Goal: Task Accomplishment & Management: Complete application form

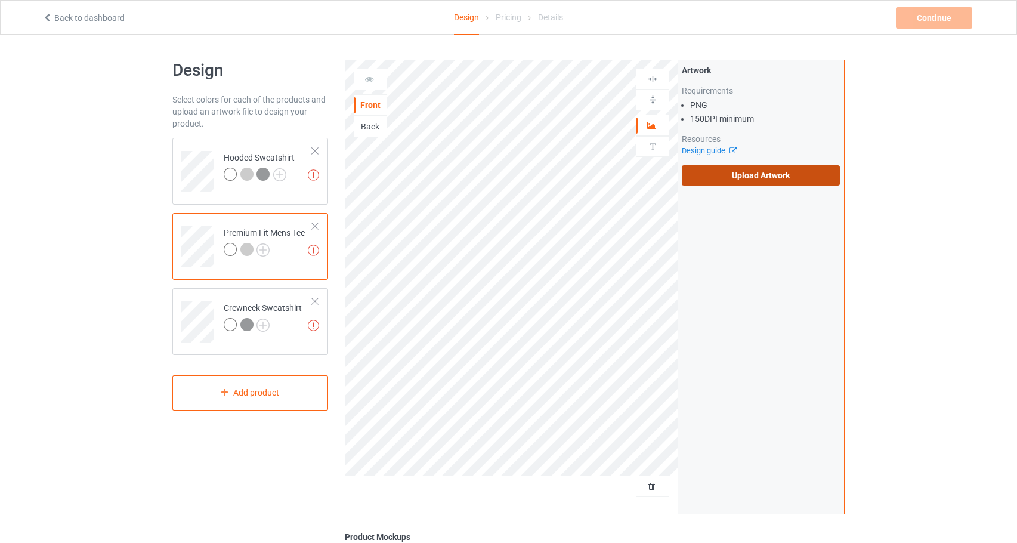
click at [802, 182] on label "Upload Artwork" at bounding box center [761, 175] width 158 height 20
click at [0, 0] on input "Upload Artwork" at bounding box center [0, 0] width 0 height 0
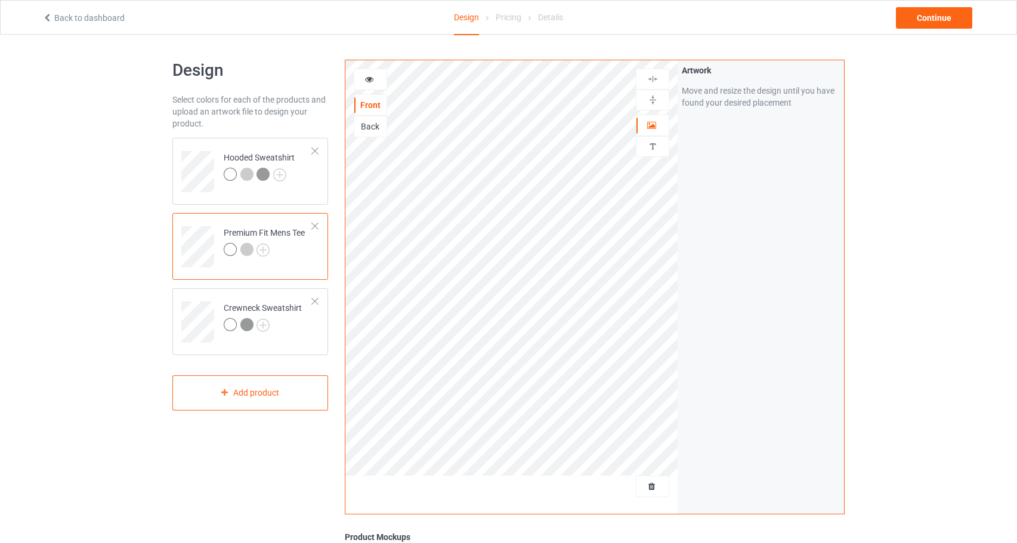
click at [375, 79] on div at bounding box center [370, 79] width 32 height 12
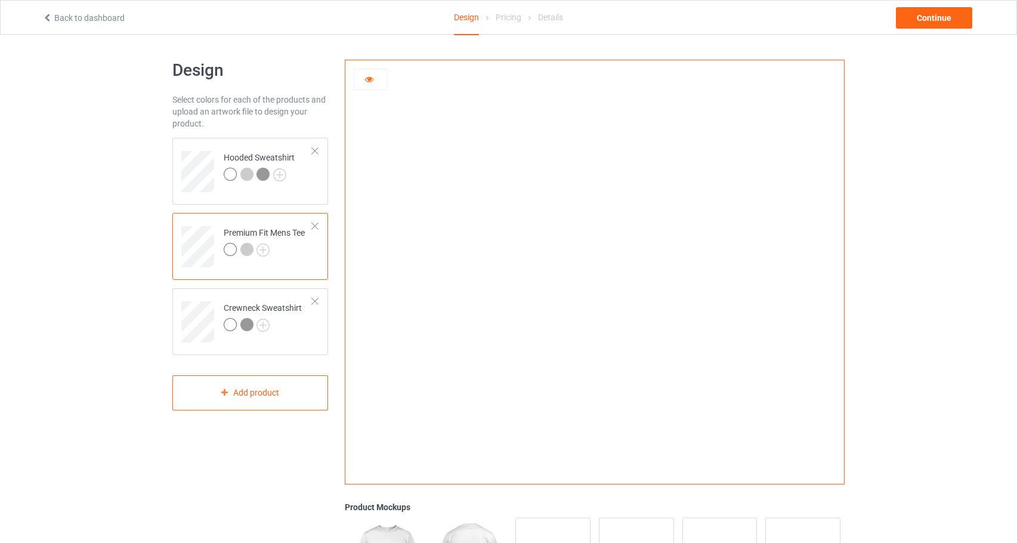
click at [375, 79] on div at bounding box center [370, 79] width 32 height 12
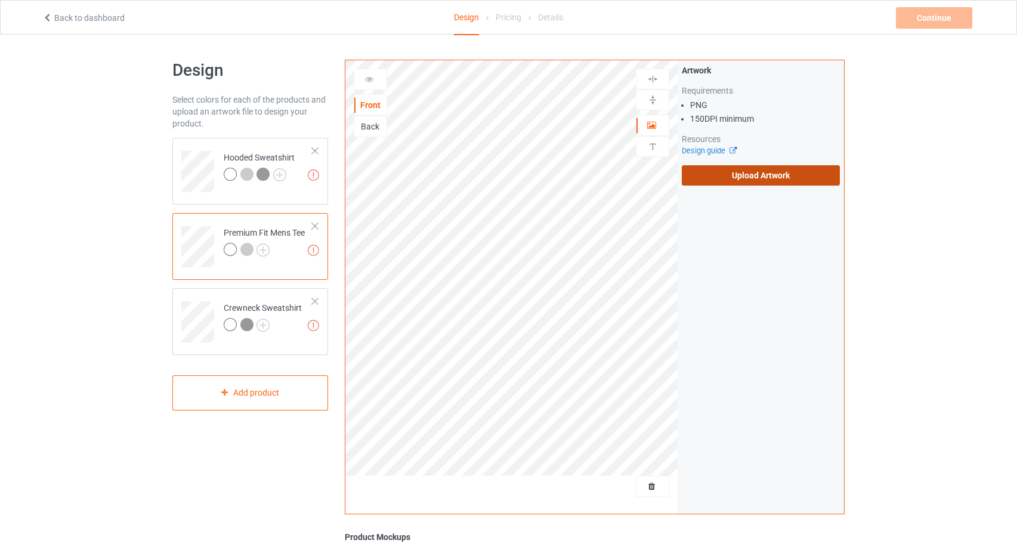
click at [805, 184] on label "Upload Artwork" at bounding box center [761, 175] width 158 height 20
click at [0, 0] on input "Upload Artwork" at bounding box center [0, 0] width 0 height 0
click at [786, 177] on label "Upload Artwork" at bounding box center [761, 175] width 158 height 20
click at [0, 0] on input "Upload Artwork" at bounding box center [0, 0] width 0 height 0
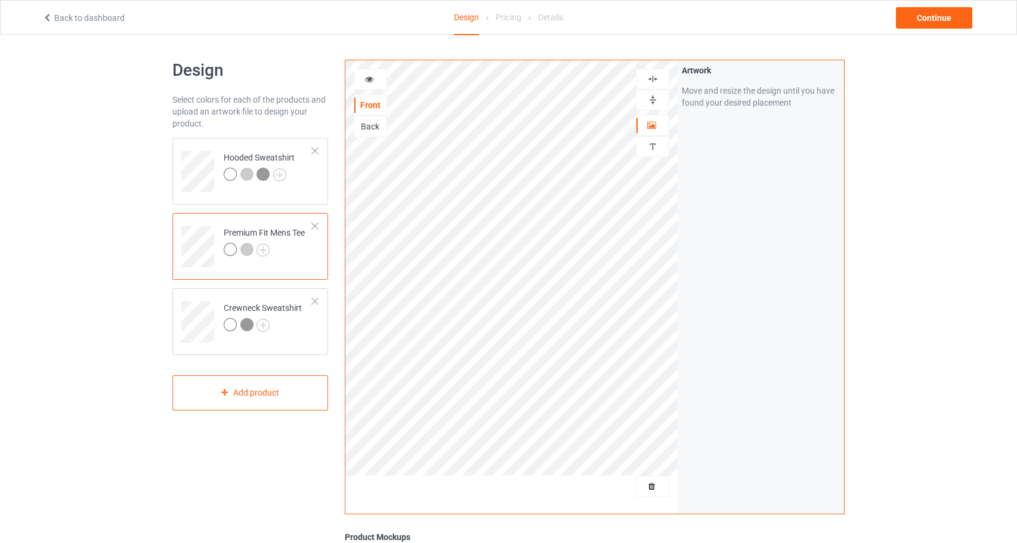
click at [382, 78] on div at bounding box center [370, 79] width 32 height 12
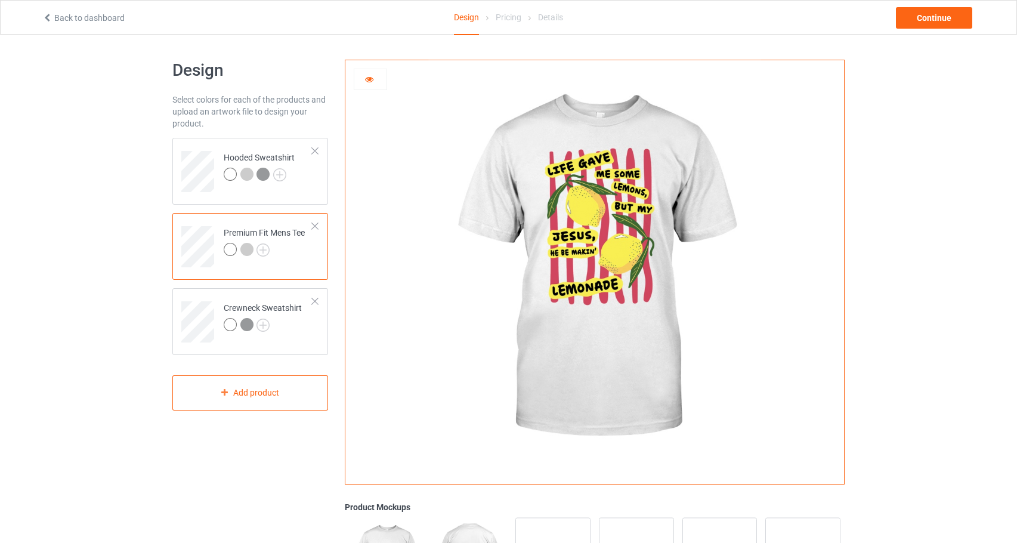
click at [739, 173] on img at bounding box center [594, 267] width 332 height 415
click at [363, 80] on div at bounding box center [370, 79] width 32 height 12
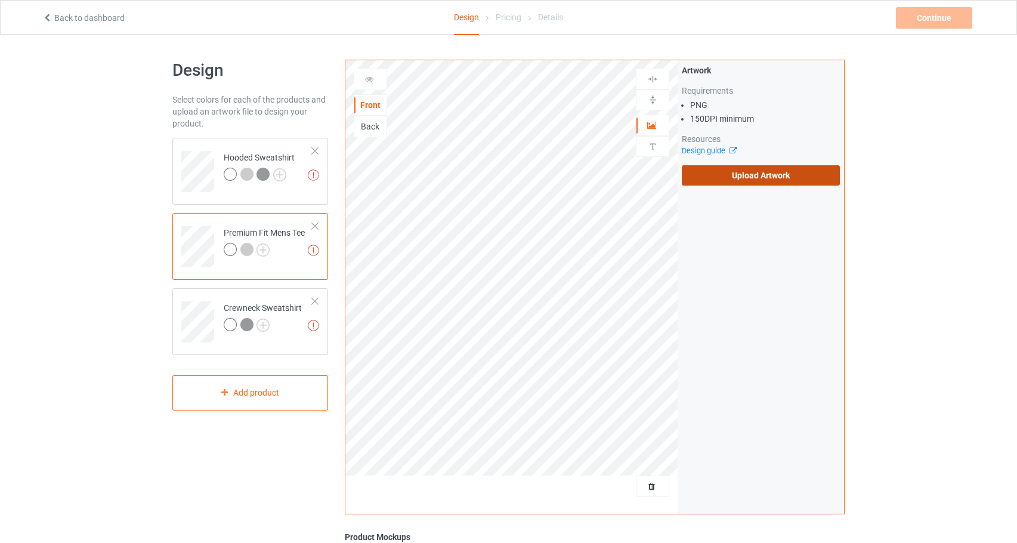
click at [719, 171] on label "Upload Artwork" at bounding box center [761, 175] width 158 height 20
click at [0, 0] on input "Upload Artwork" at bounding box center [0, 0] width 0 height 0
click at [745, 180] on label "Upload Artwork" at bounding box center [761, 175] width 158 height 20
click at [0, 0] on input "Upload Artwork" at bounding box center [0, 0] width 0 height 0
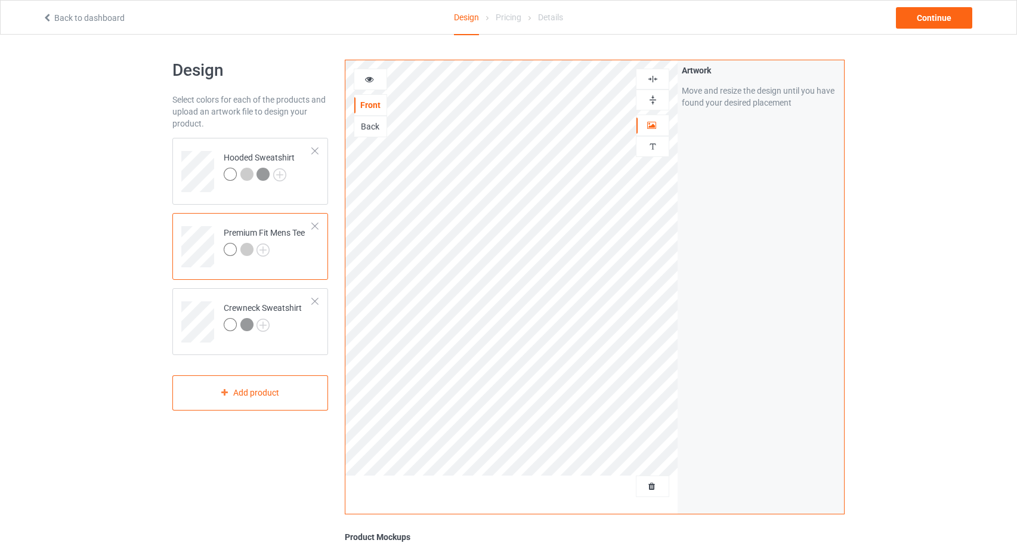
click at [366, 82] on icon at bounding box center [369, 77] width 10 height 8
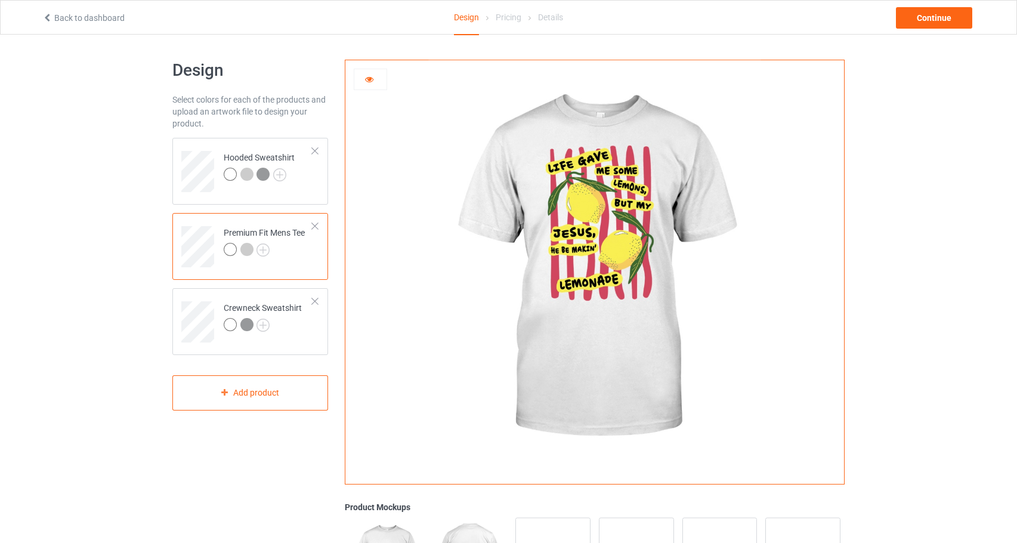
click at [249, 249] on div at bounding box center [246, 249] width 13 height 13
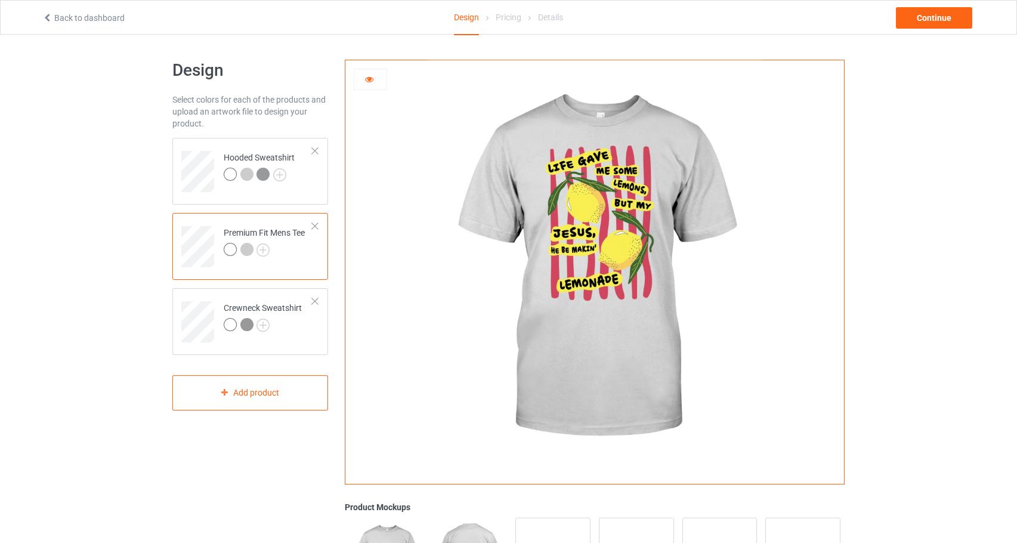
click at [374, 83] on div at bounding box center [370, 79] width 32 height 12
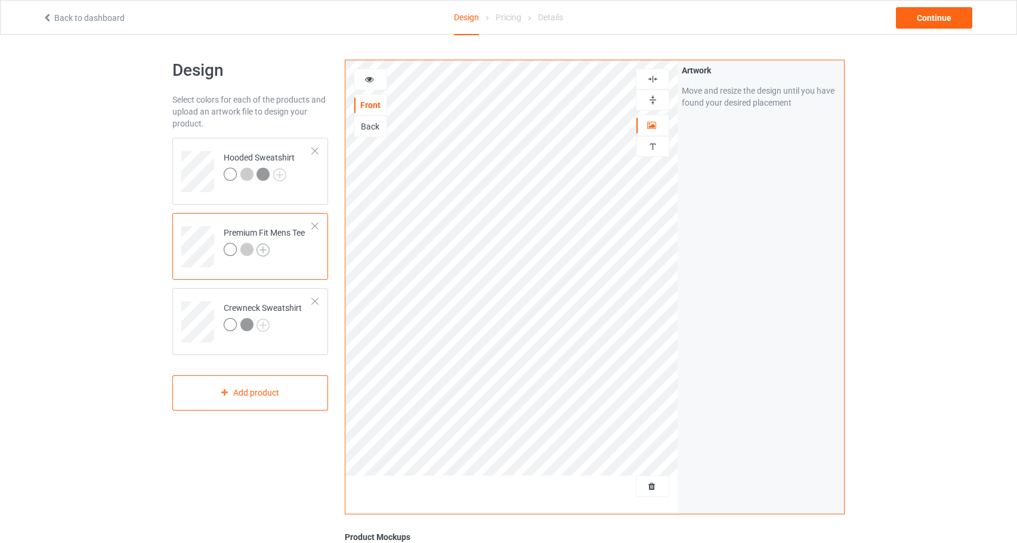
click at [262, 251] on img at bounding box center [263, 249] width 13 height 13
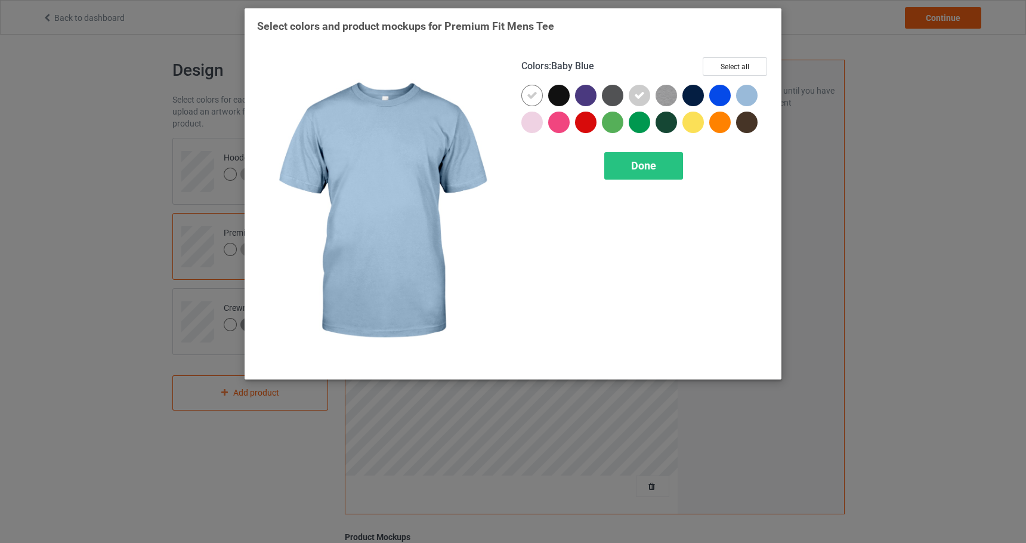
click at [740, 95] on div at bounding box center [746, 95] width 21 height 21
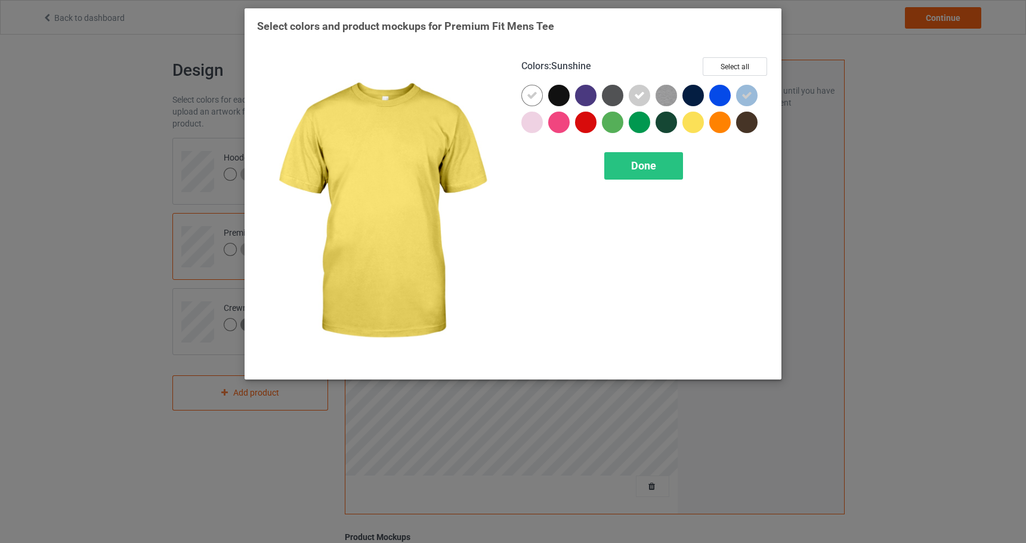
click at [679, 155] on div "Done" at bounding box center [643, 165] width 79 height 27
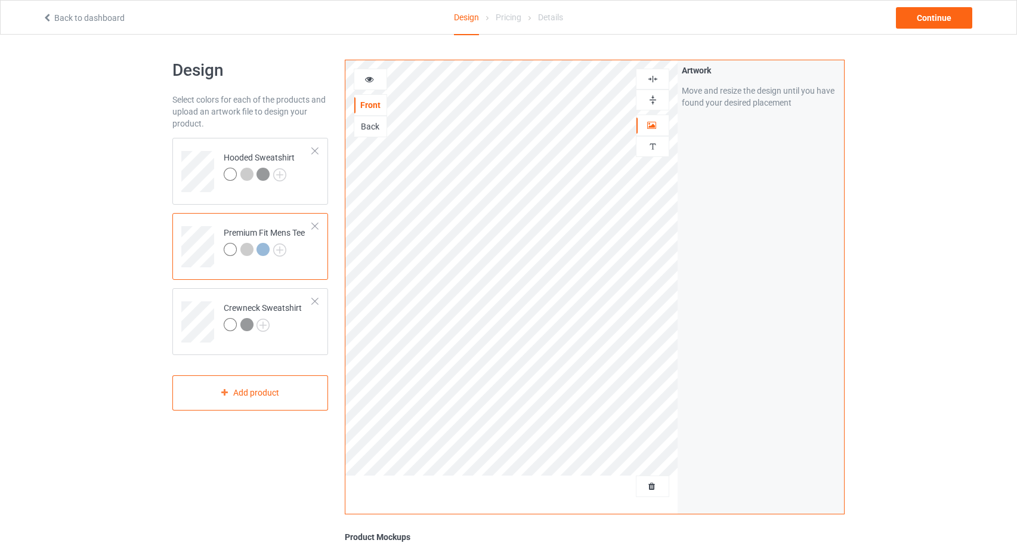
click at [369, 78] on icon at bounding box center [369, 77] width 10 height 8
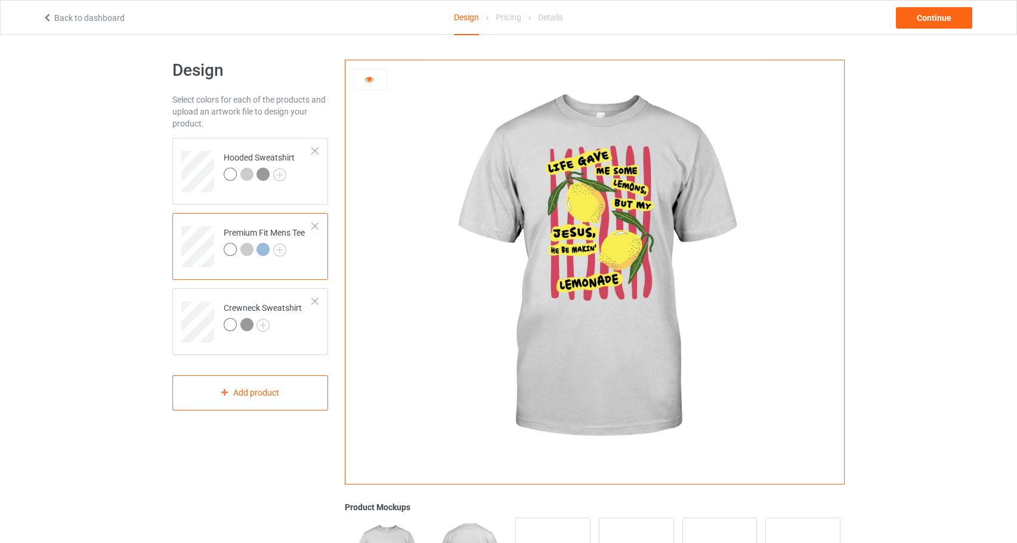
click at [263, 249] on div at bounding box center [263, 249] width 13 height 13
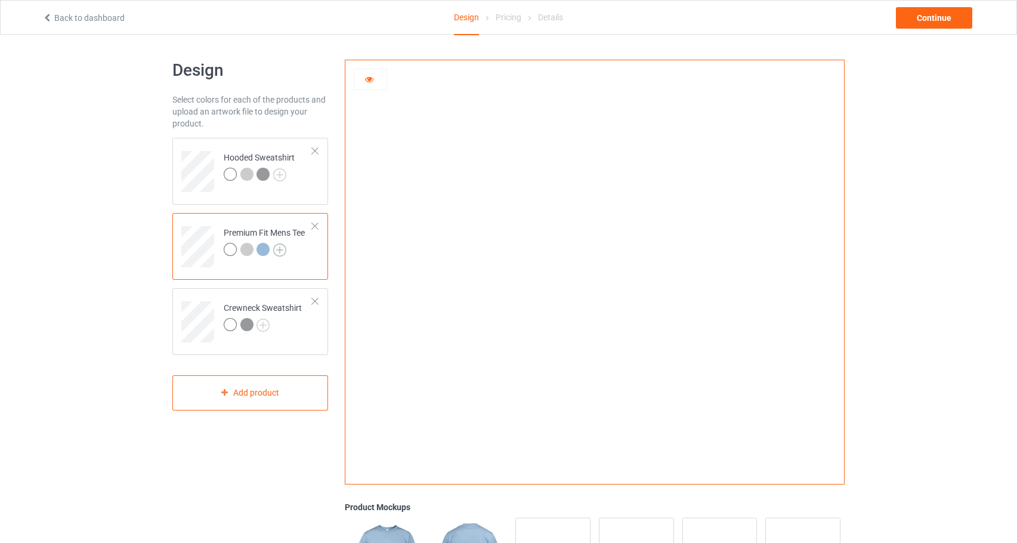
click at [284, 250] on img at bounding box center [279, 249] width 13 height 13
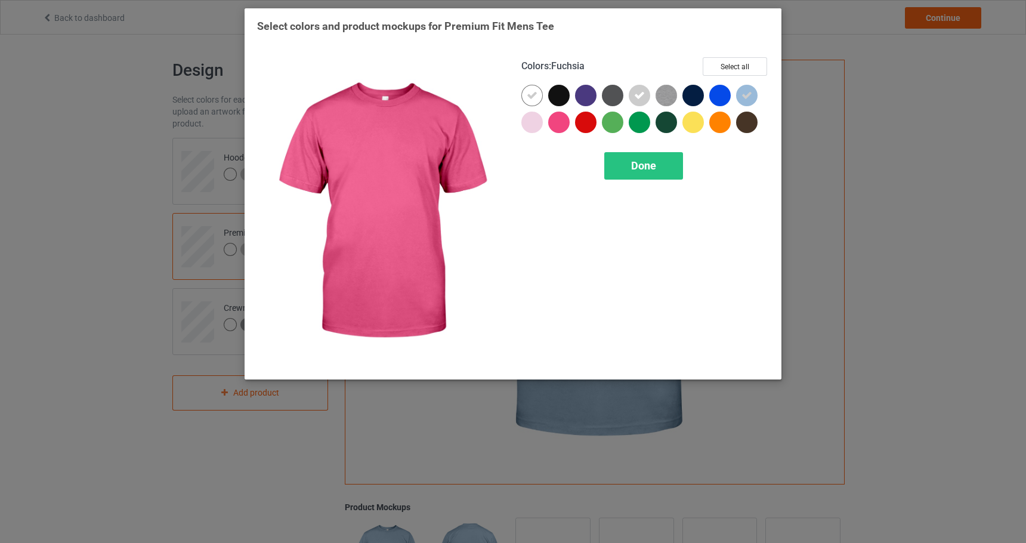
click at [561, 127] on div at bounding box center [558, 122] width 21 height 21
click at [627, 154] on div "Done" at bounding box center [643, 165] width 79 height 27
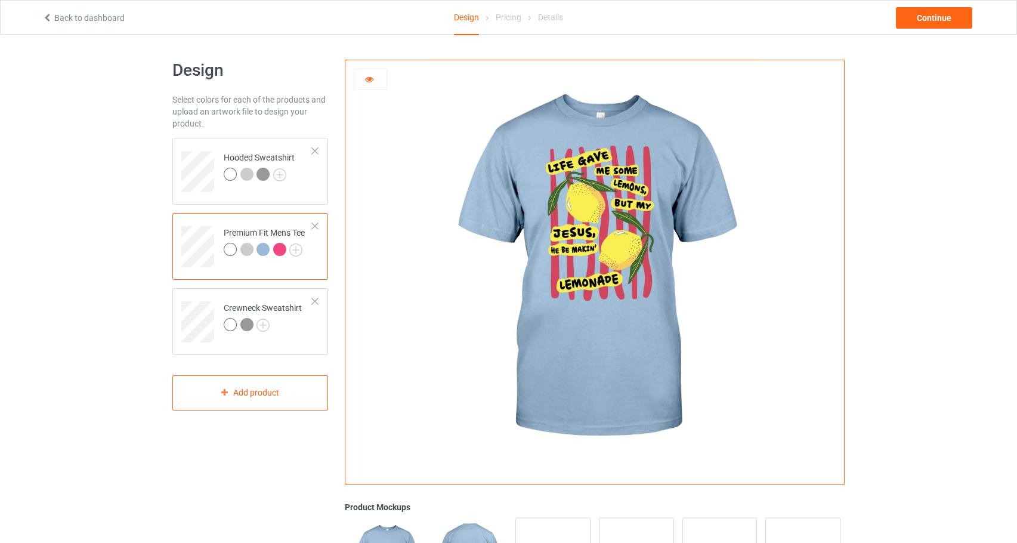
click at [275, 249] on div at bounding box center [279, 249] width 13 height 13
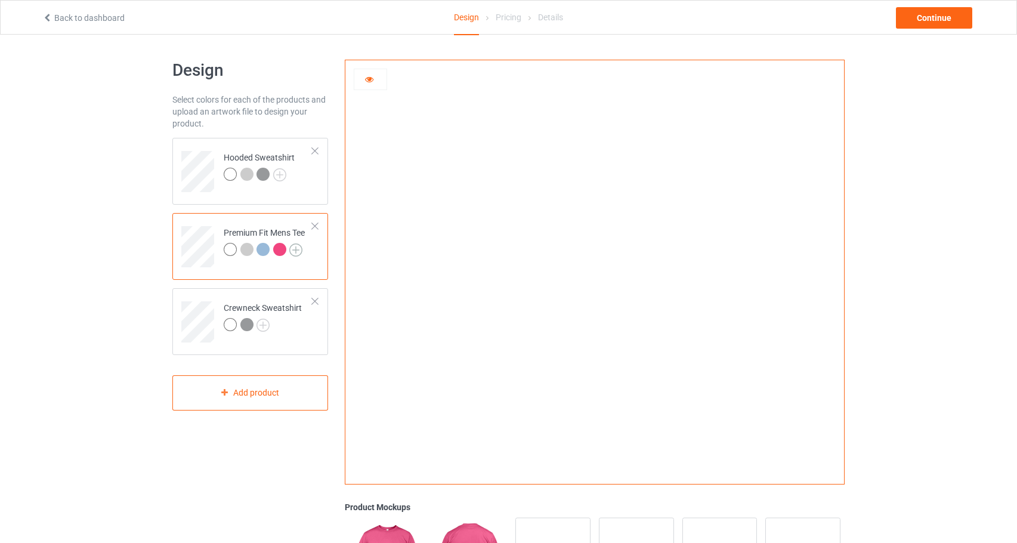
click at [298, 252] on img at bounding box center [295, 249] width 13 height 13
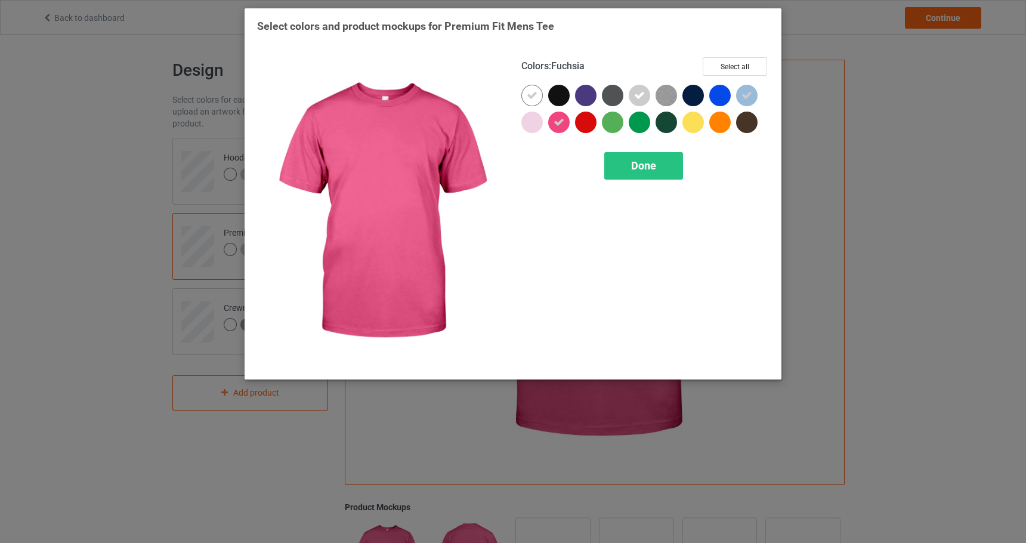
click at [567, 123] on div at bounding box center [558, 122] width 21 height 21
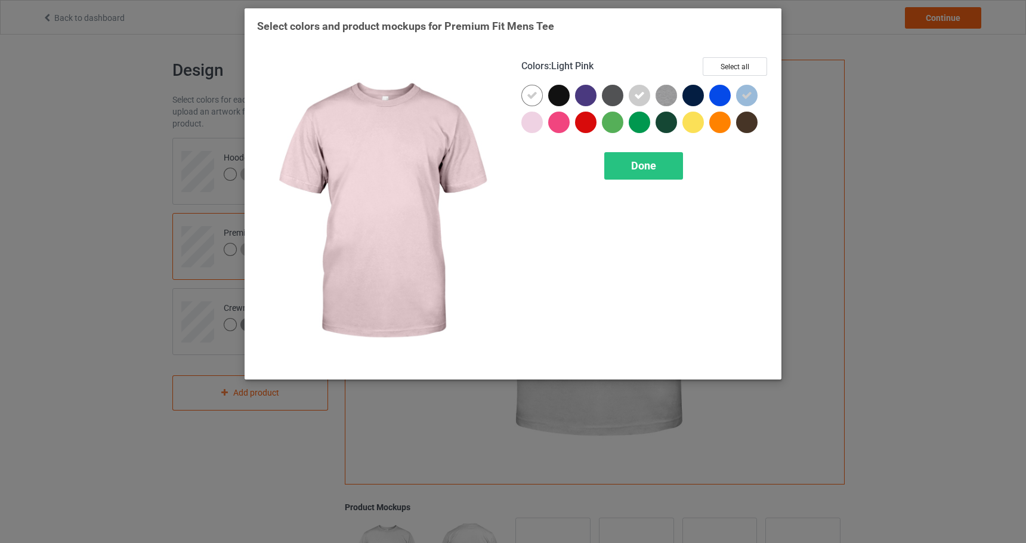
click at [530, 125] on div at bounding box center [531, 122] width 21 height 21
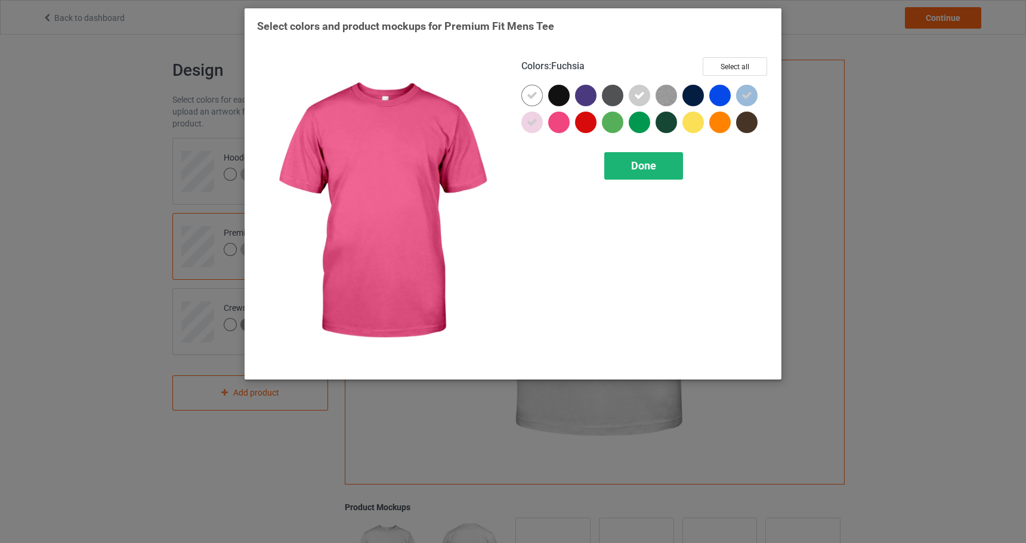
click at [631, 168] on div "Done" at bounding box center [643, 165] width 79 height 27
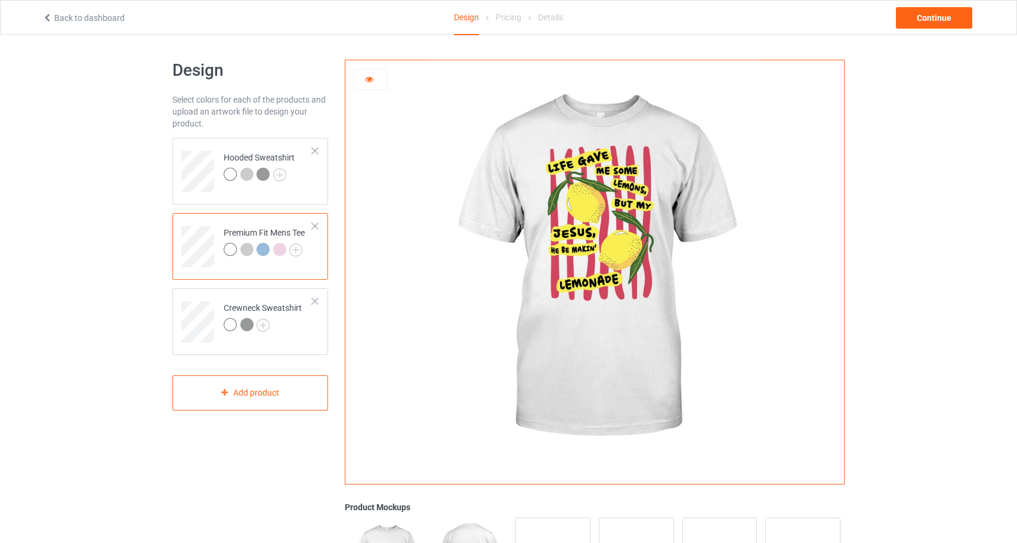
click at [277, 254] on div at bounding box center [279, 249] width 13 height 13
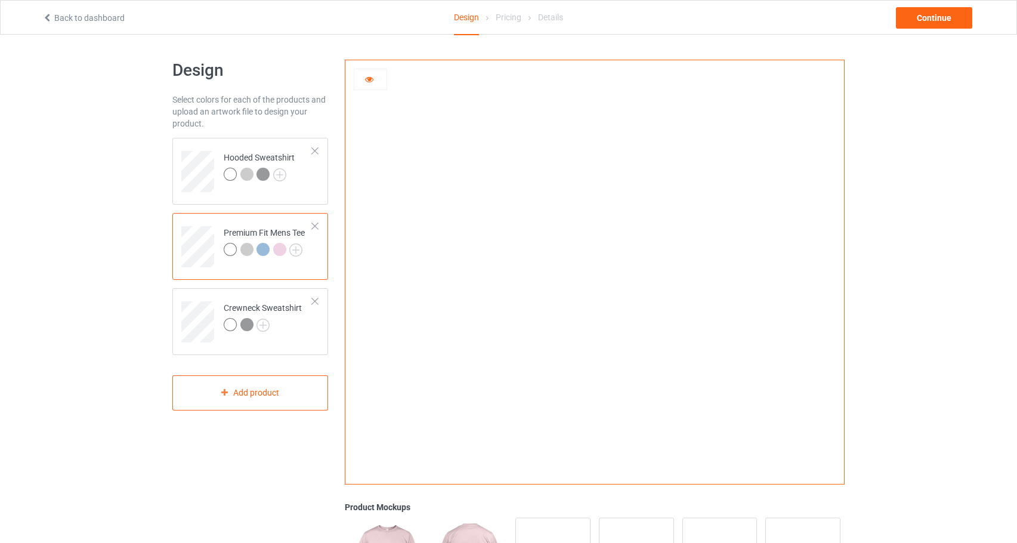
click at [261, 251] on div at bounding box center [263, 249] width 13 height 13
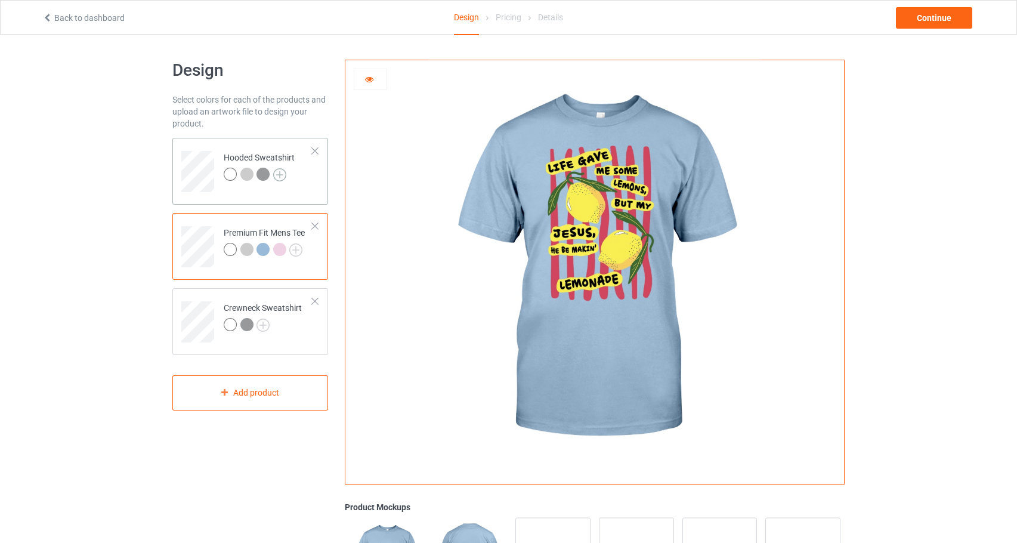
click at [280, 172] on img at bounding box center [279, 174] width 13 height 13
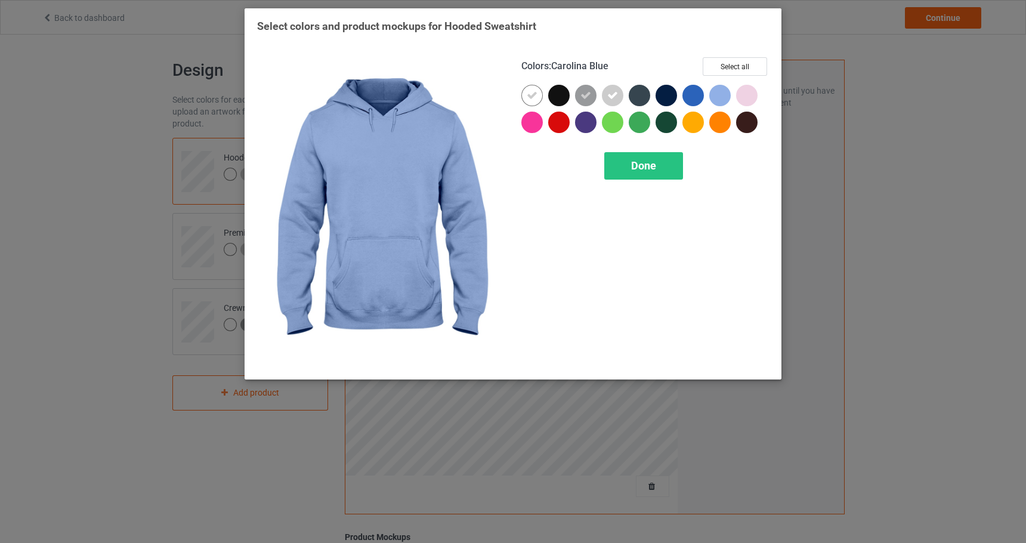
click at [728, 94] on div at bounding box center [719, 95] width 21 height 21
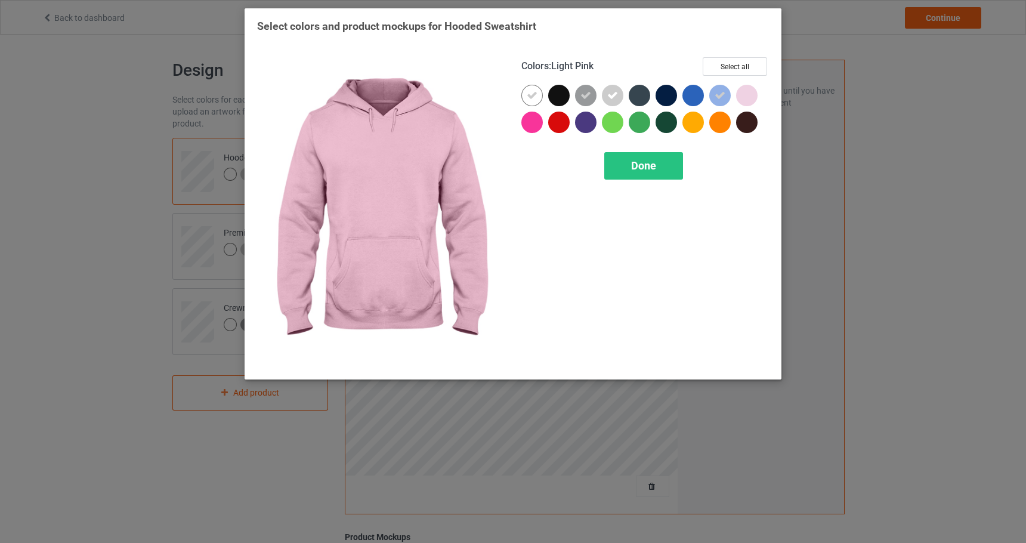
click at [748, 94] on div at bounding box center [746, 95] width 21 height 21
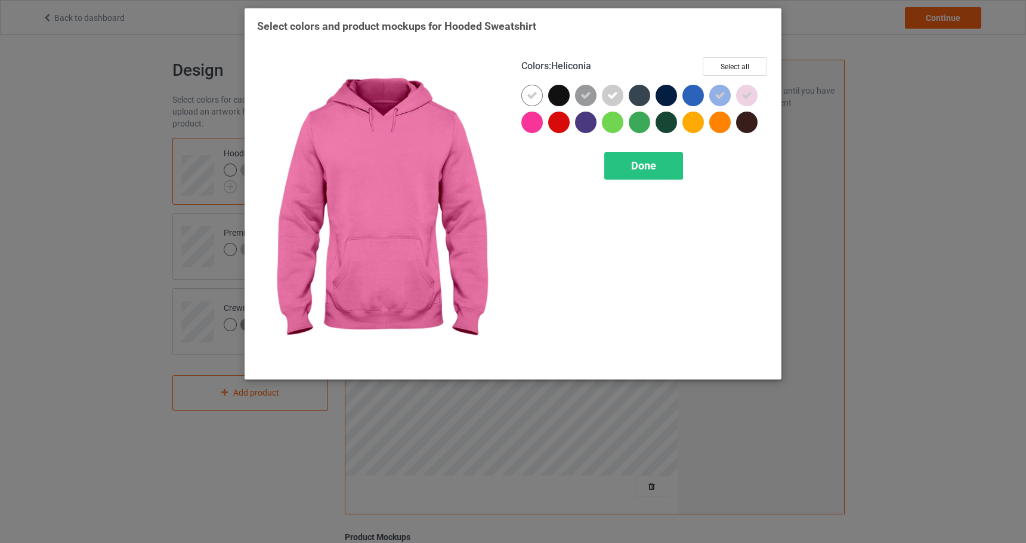
click at [535, 125] on div at bounding box center [531, 122] width 21 height 21
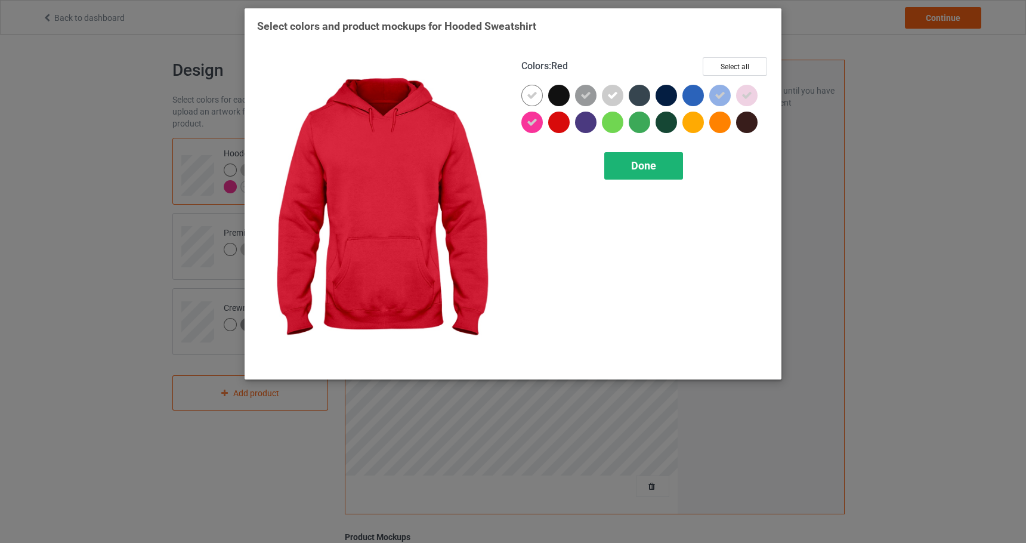
click at [629, 170] on div "Done" at bounding box center [643, 165] width 79 height 27
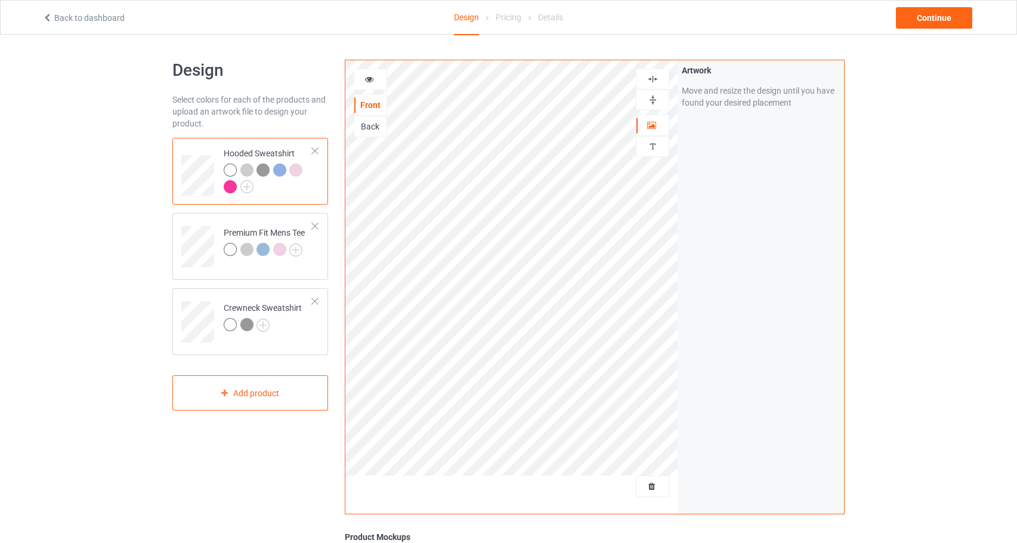
click at [232, 187] on div at bounding box center [230, 186] width 13 height 13
click at [372, 81] on icon at bounding box center [369, 77] width 10 height 8
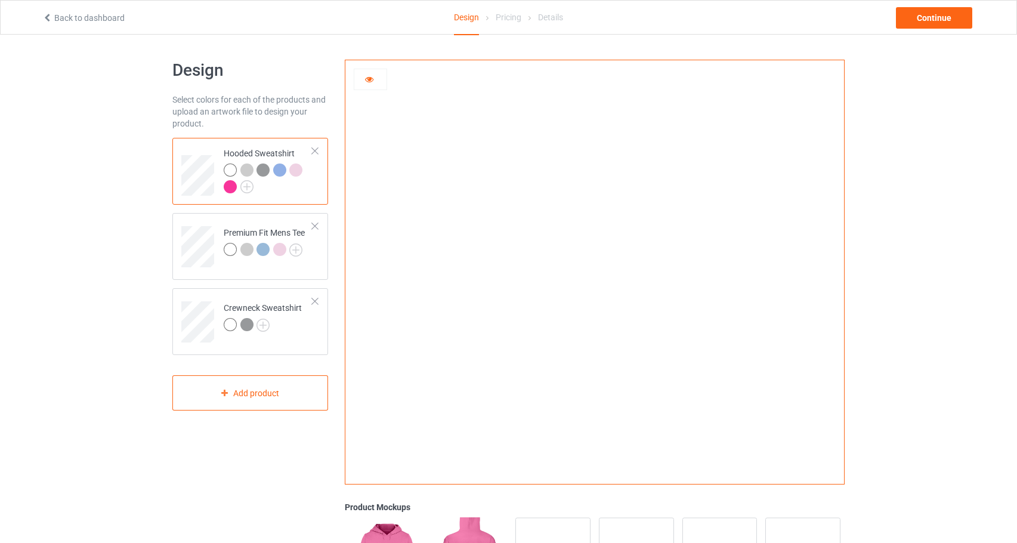
click at [372, 81] on icon at bounding box center [369, 77] width 10 height 8
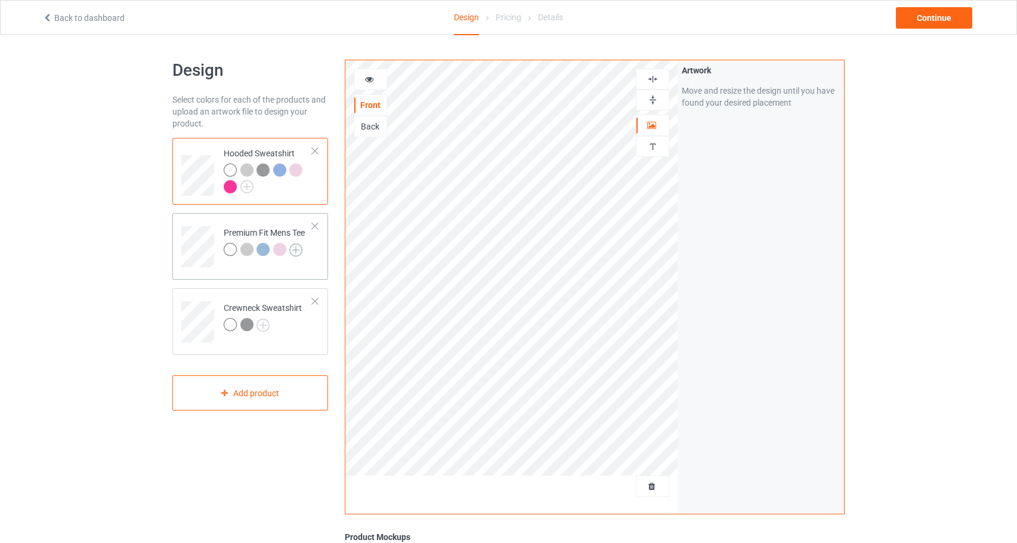
click at [292, 251] on img at bounding box center [295, 249] width 13 height 13
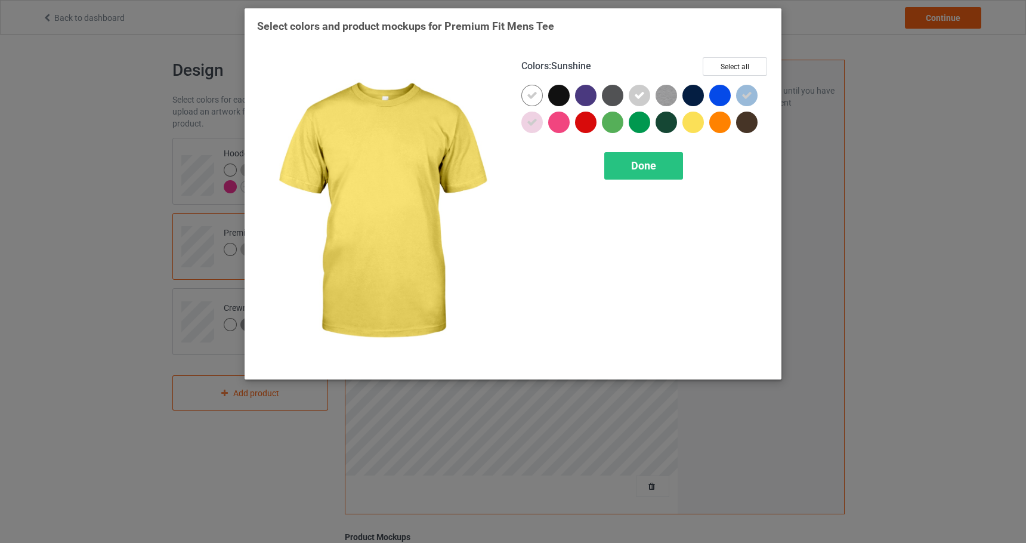
click at [698, 126] on div at bounding box center [692, 122] width 21 height 21
click at [698, 126] on icon at bounding box center [693, 122] width 11 height 11
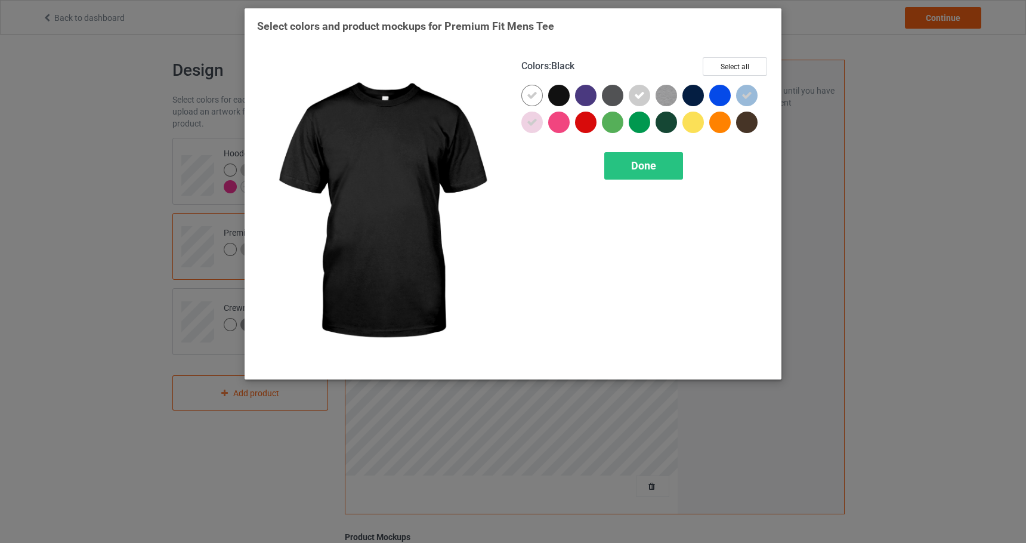
click at [569, 100] on div at bounding box center [561, 98] width 27 height 27
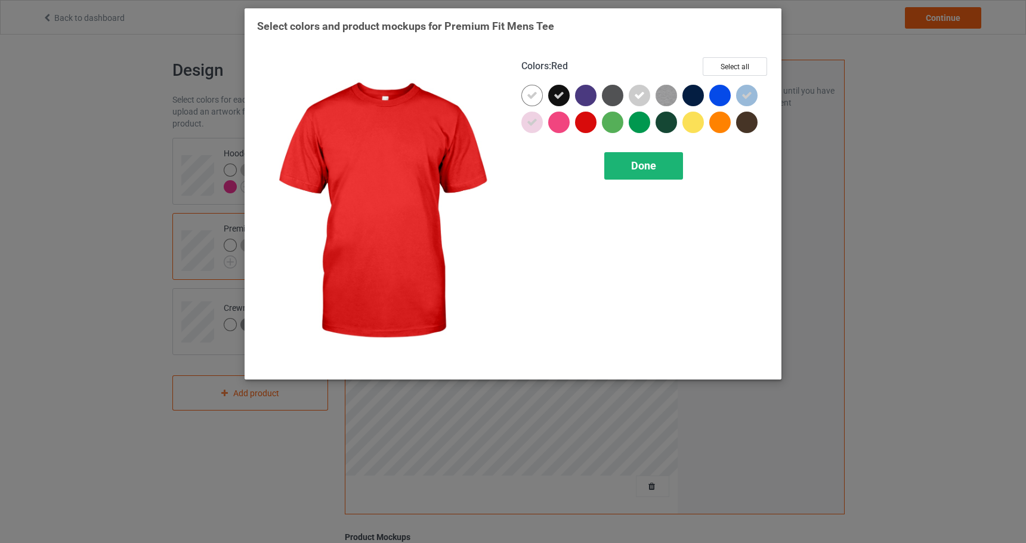
click at [631, 163] on div "Done" at bounding box center [643, 165] width 79 height 27
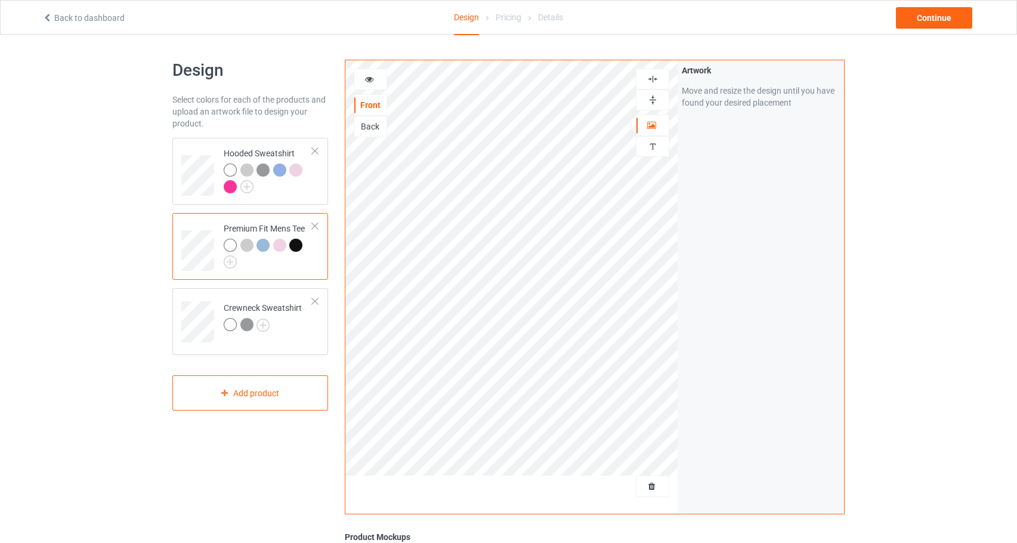
click at [293, 243] on div at bounding box center [295, 245] width 13 height 13
click at [375, 78] on div at bounding box center [370, 79] width 32 height 12
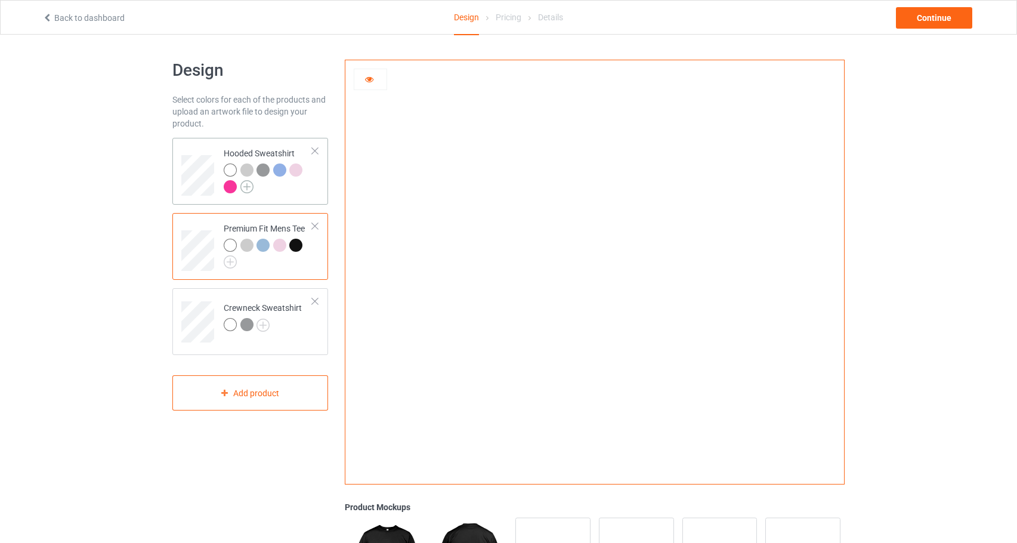
click at [251, 187] on img at bounding box center [246, 186] width 13 height 13
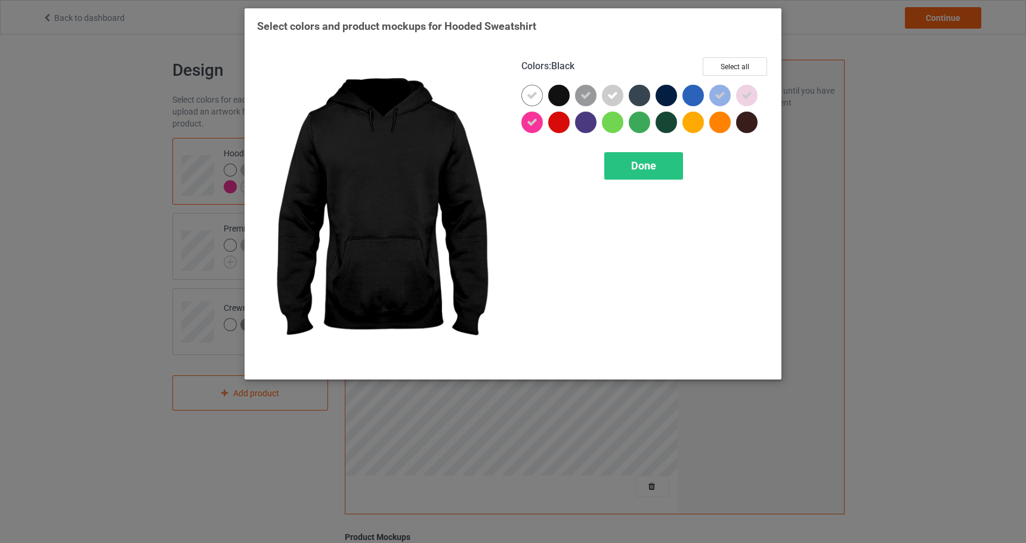
click at [565, 96] on div at bounding box center [558, 95] width 21 height 21
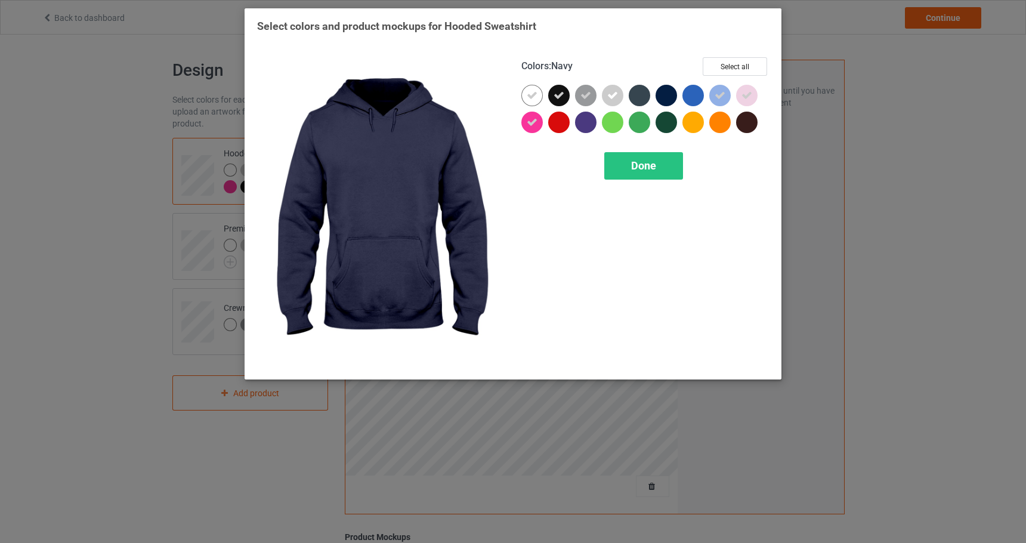
click at [662, 98] on div at bounding box center [666, 95] width 21 height 21
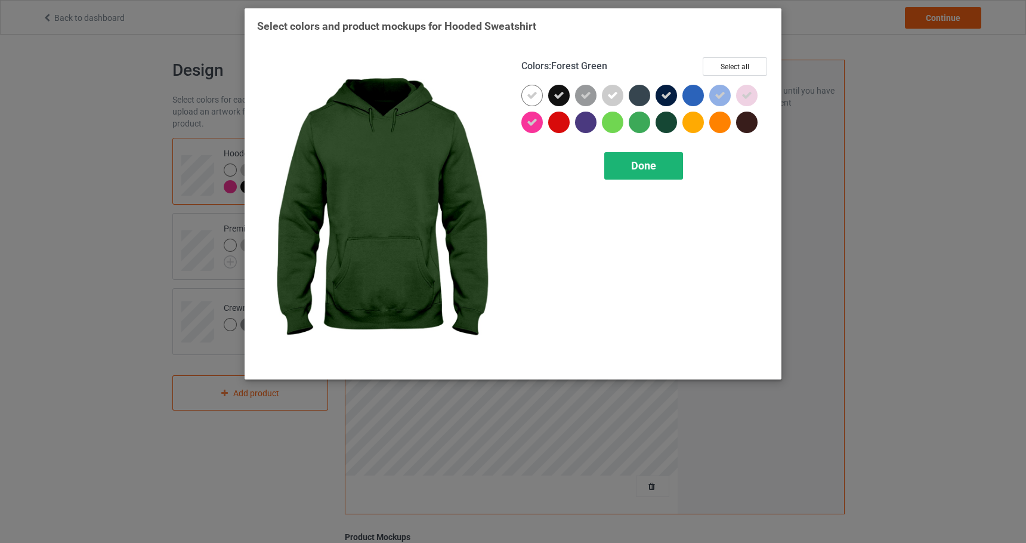
click at [661, 173] on div "Done" at bounding box center [643, 165] width 79 height 27
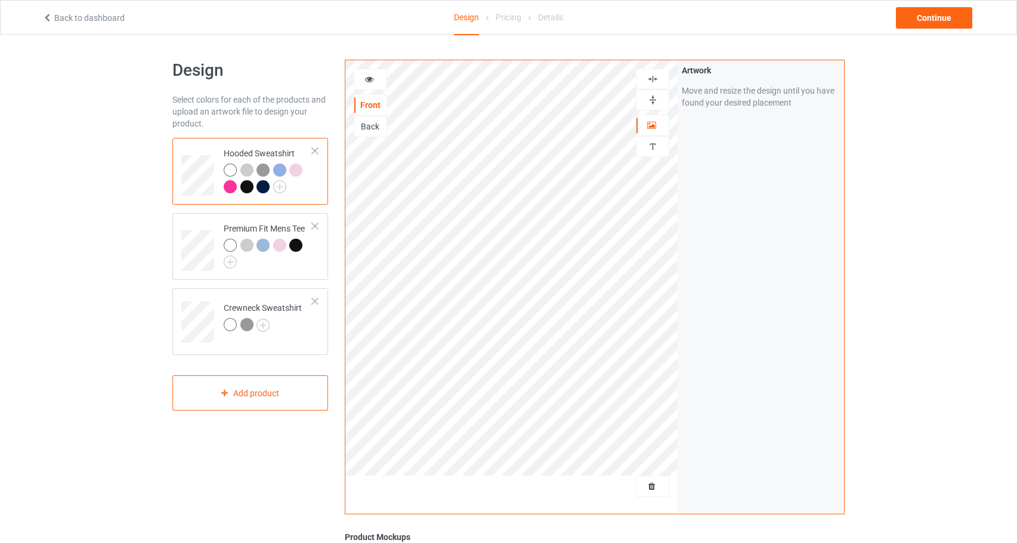
click at [370, 73] on icon at bounding box center [369, 77] width 10 height 8
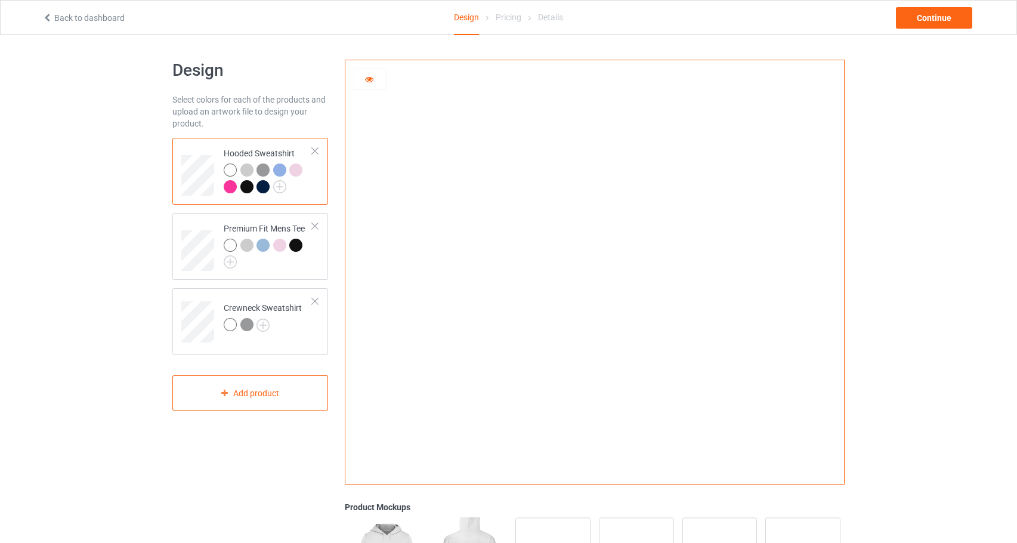
click at [246, 189] on div at bounding box center [246, 186] width 13 height 13
click at [266, 186] on div at bounding box center [263, 186] width 13 height 13
click at [282, 186] on img at bounding box center [279, 186] width 13 height 13
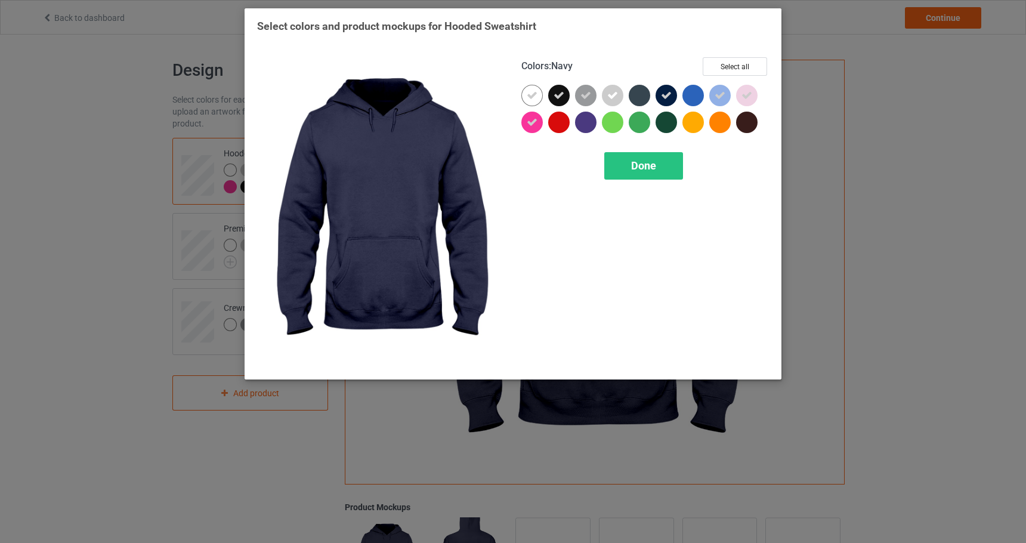
click at [663, 94] on icon at bounding box center [666, 95] width 11 height 11
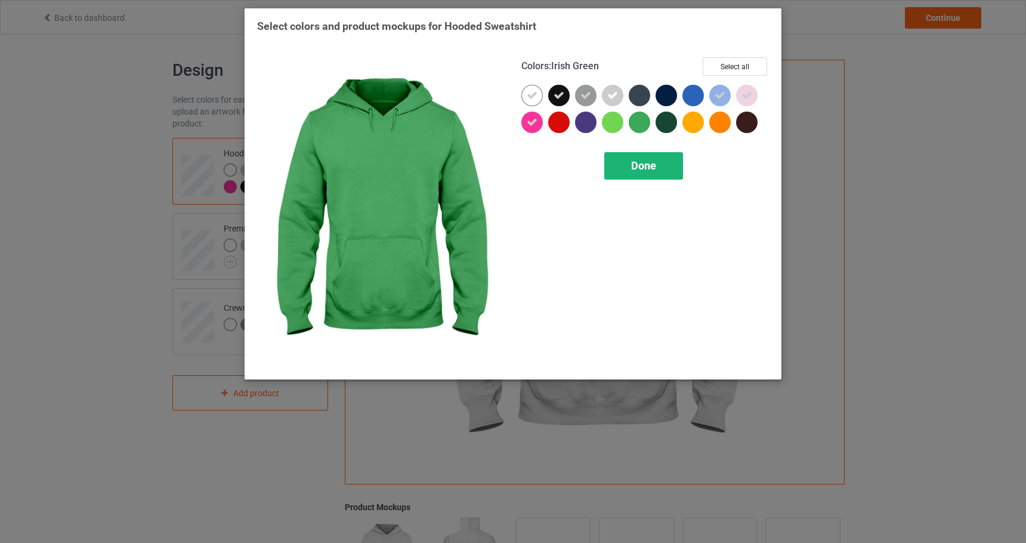
drag, startPoint x: 640, startPoint y: 178, endPoint x: 335, endPoint y: 308, distance: 331.4
click at [640, 178] on div "Done" at bounding box center [643, 165] width 79 height 27
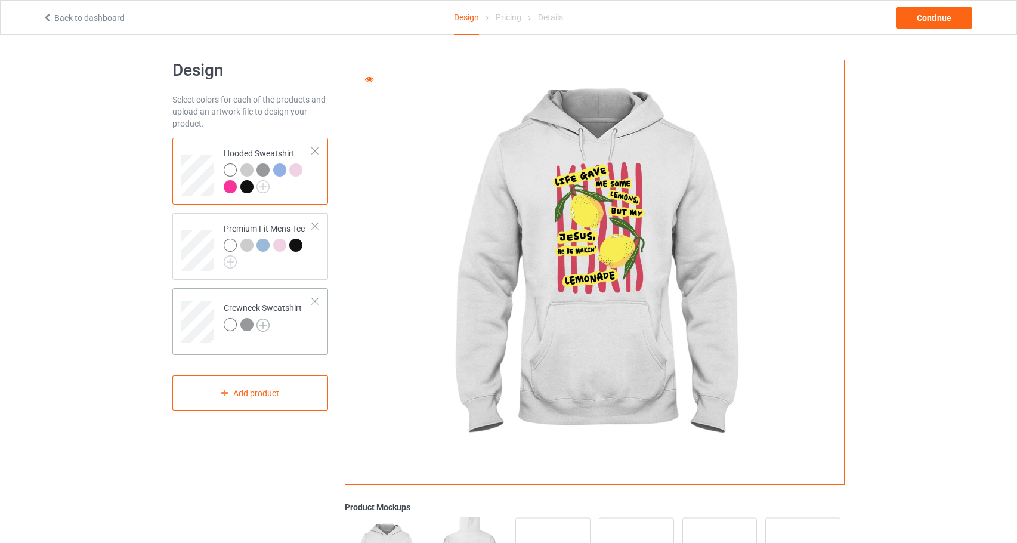
click at [259, 324] on img at bounding box center [263, 325] width 13 height 13
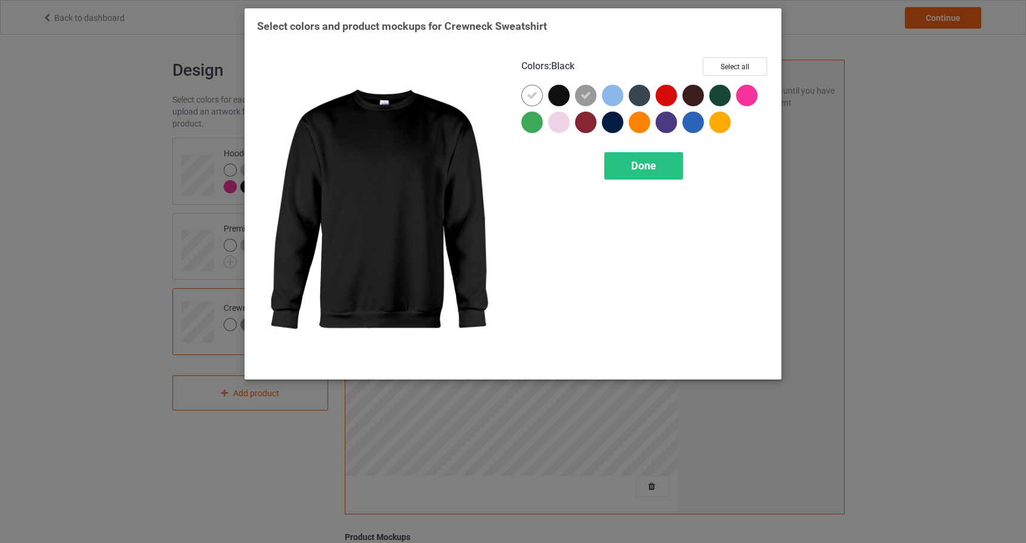
click at [557, 97] on div at bounding box center [558, 95] width 21 height 21
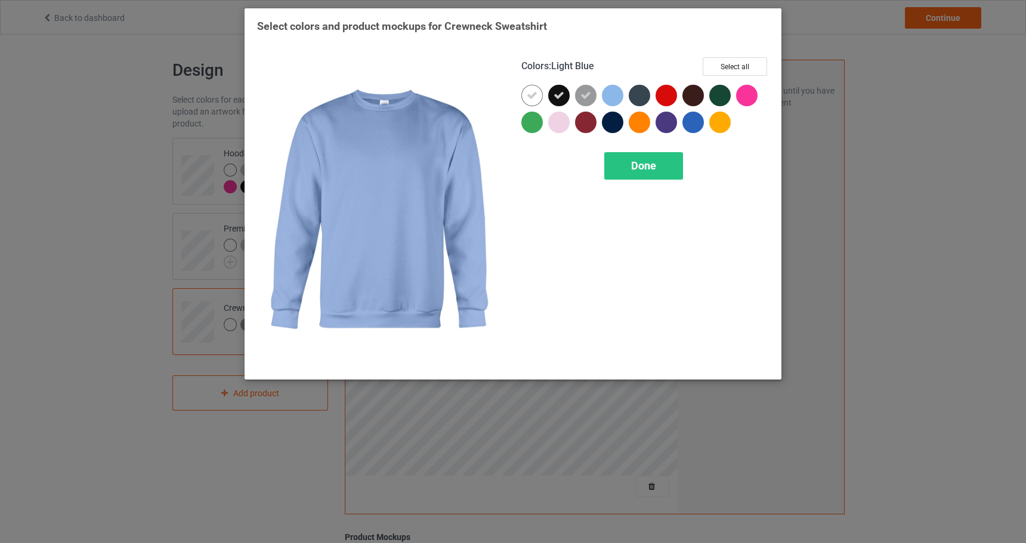
click at [616, 101] on div at bounding box center [612, 95] width 21 height 21
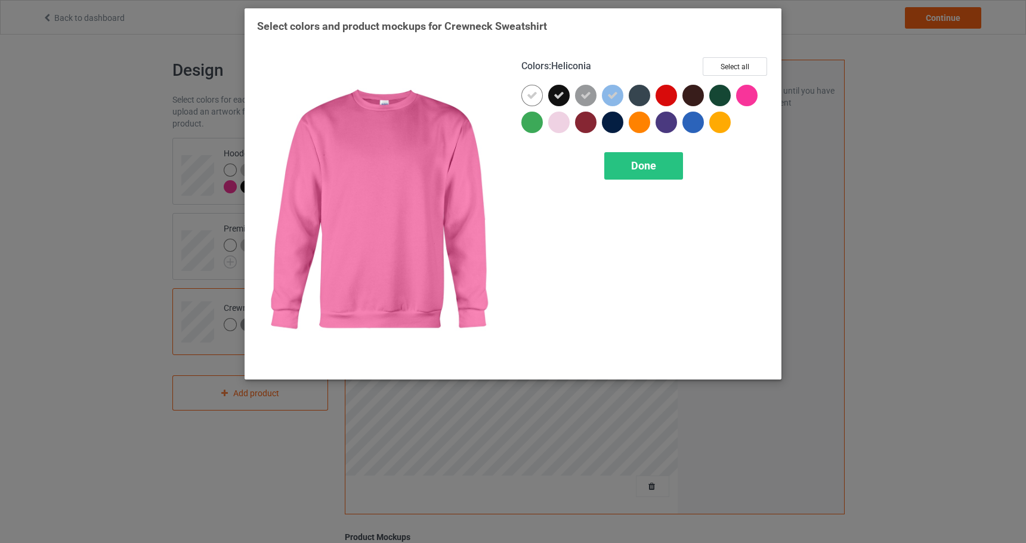
click at [752, 95] on div at bounding box center [746, 95] width 21 height 21
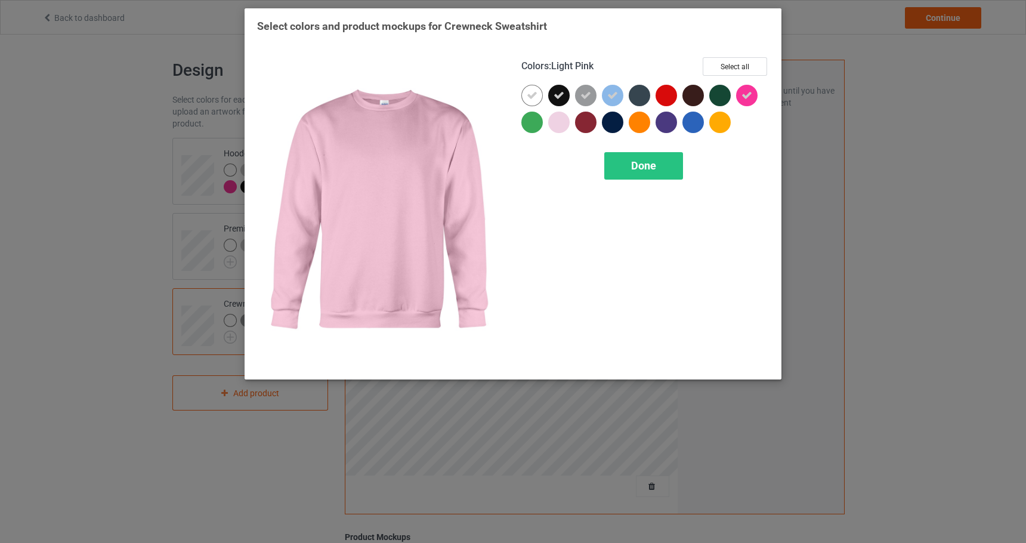
click at [557, 117] on div at bounding box center [558, 122] width 21 height 21
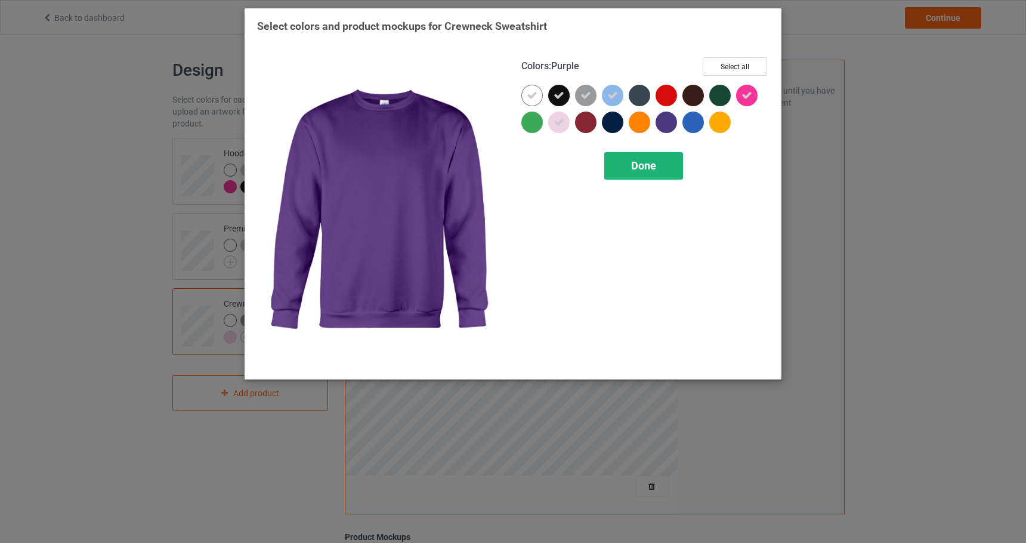
click at [663, 163] on div "Done" at bounding box center [643, 165] width 79 height 27
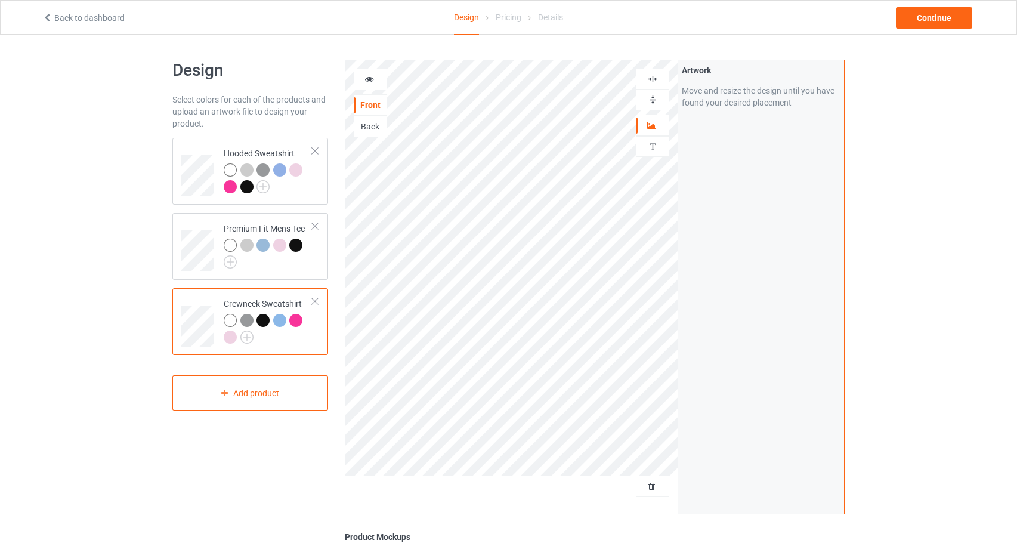
click at [293, 322] on div at bounding box center [295, 320] width 13 height 13
click at [369, 76] on icon at bounding box center [369, 77] width 10 height 8
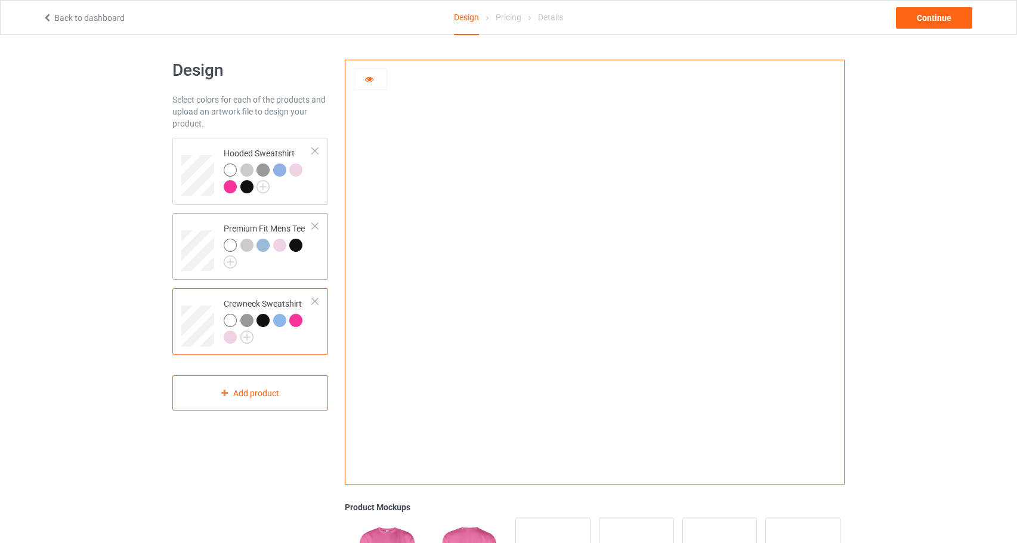
click at [230, 246] on div at bounding box center [230, 245] width 13 height 13
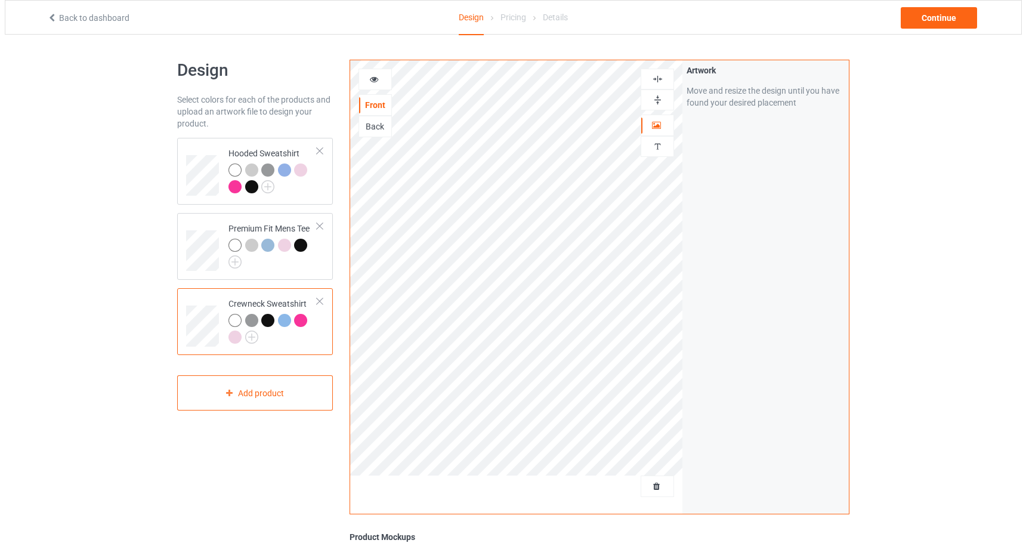
scroll to position [138, 0]
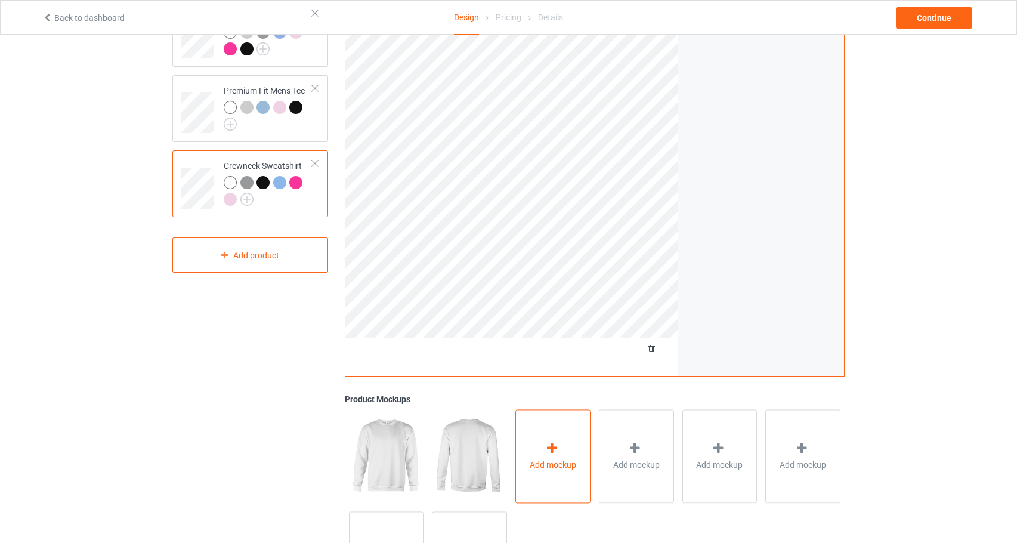
click at [564, 452] on div "Add mockup" at bounding box center [552, 456] width 75 height 94
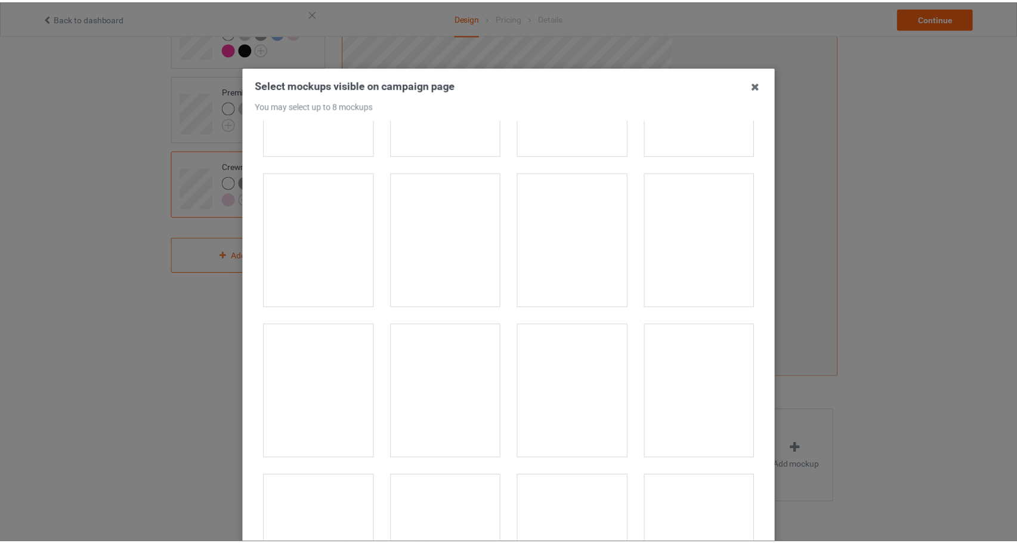
scroll to position [4743, 0]
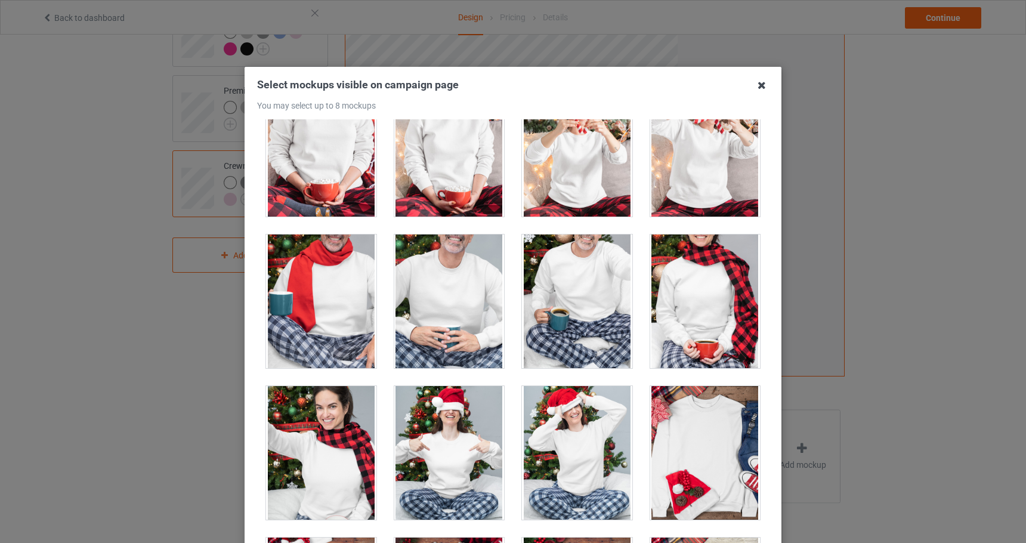
click at [759, 82] on icon at bounding box center [761, 85] width 19 height 19
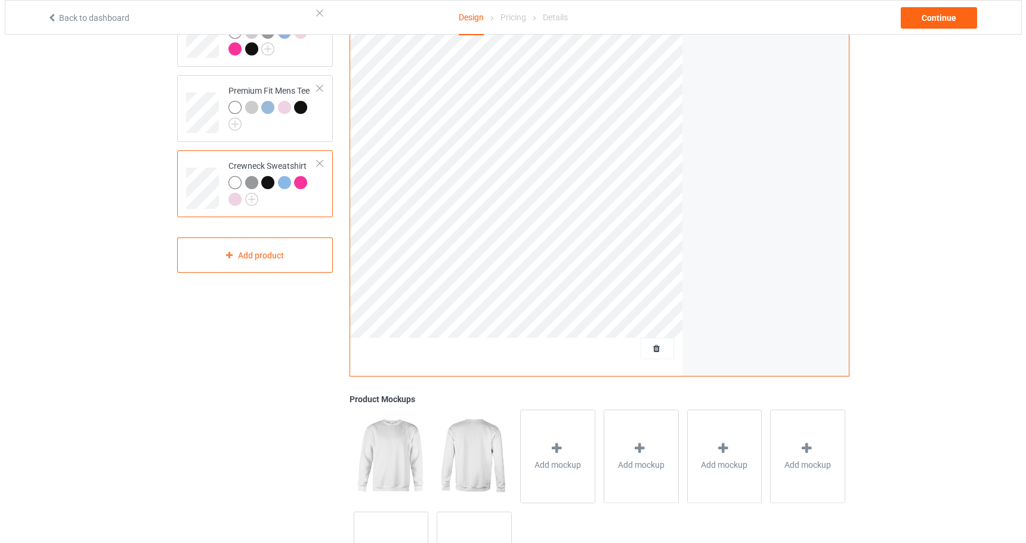
scroll to position [0, 0]
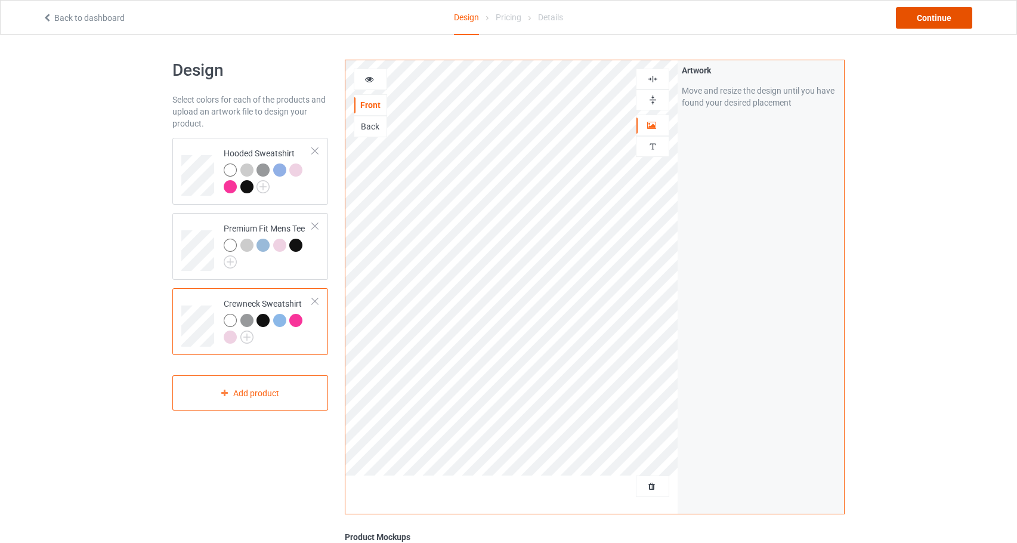
click at [938, 16] on div "Continue" at bounding box center [934, 17] width 76 height 21
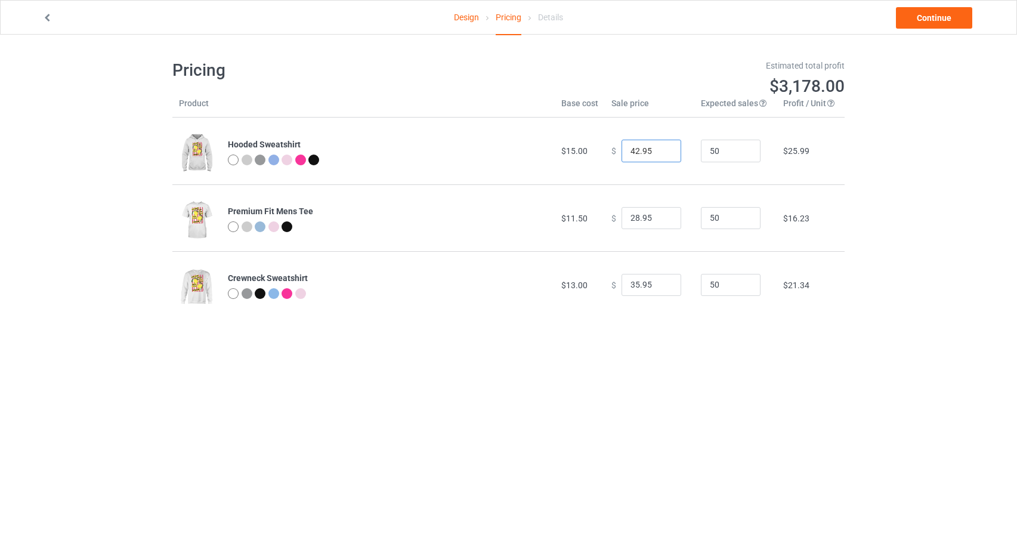
drag, startPoint x: 632, startPoint y: 150, endPoint x: 613, endPoint y: 149, distance: 19.1
click at [613, 149] on div "$ 42.95" at bounding box center [649, 151] width 76 height 23
type input "38.95"
click at [633, 217] on input "28.95" at bounding box center [652, 218] width 60 height 23
type input "23.95"
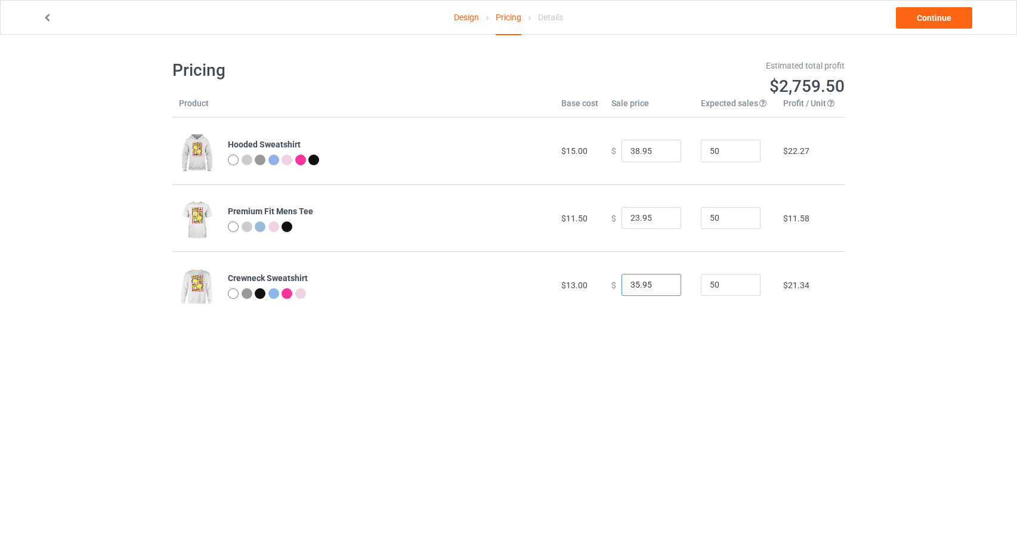
click at [629, 283] on input "35.95" at bounding box center [652, 285] width 60 height 23
type input "31.95"
click at [951, 24] on link "Continue" at bounding box center [934, 17] width 76 height 21
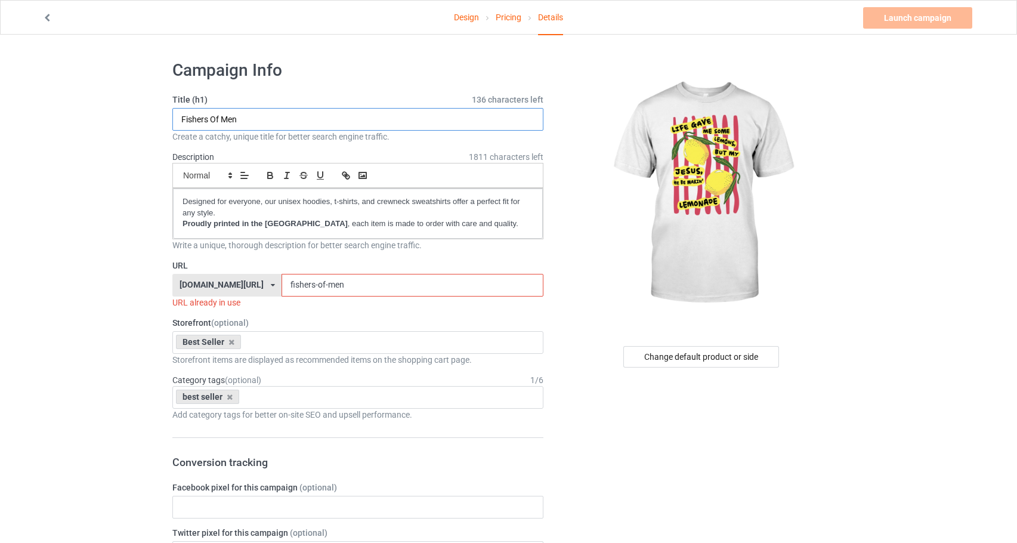
drag, startPoint x: 270, startPoint y: 116, endPoint x: 175, endPoint y: 114, distance: 94.3
click at [175, 114] on input "Fishers Of Men" at bounding box center [357, 119] width 371 height 23
drag, startPoint x: 351, startPoint y: 114, endPoint x: 341, endPoint y: 132, distance: 20.6
click at [341, 132] on div "Title (h1) 120 characters left My [DEMOGRAPHIC_DATA] He Be Making Lemonade Crea…" at bounding box center [357, 118] width 371 height 49
type input "My [DEMOGRAPHIC_DATA] He Be Making Lemonade"
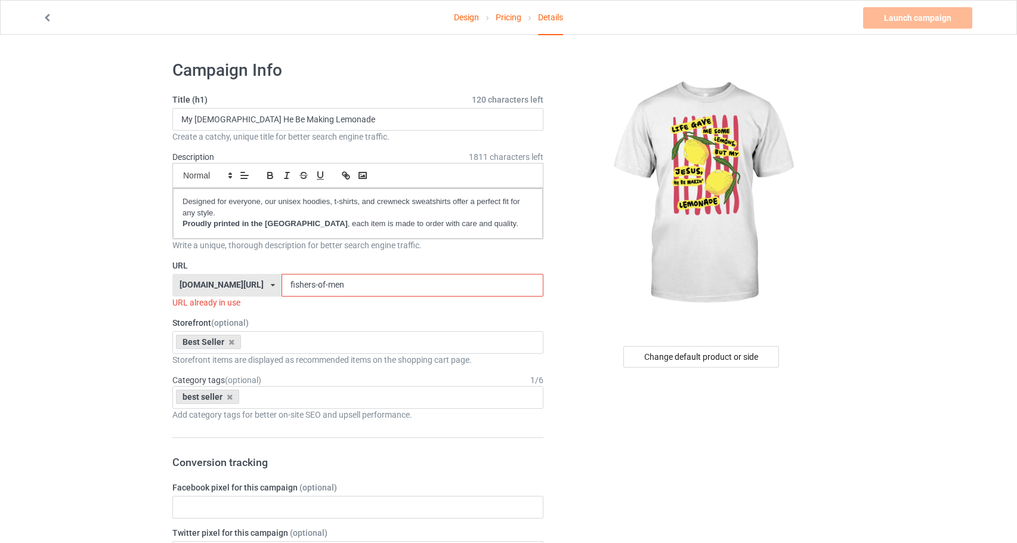
drag, startPoint x: 404, startPoint y: 282, endPoint x: 317, endPoint y: 283, distance: 86.5
click at [317, 283] on div "[DOMAIN_NAME][URL] [DOMAIN_NAME][URL] [DOMAIN_NAME][URL] [DOMAIN_NAME][URL] 5ca…" at bounding box center [357, 285] width 371 height 23
paste input "My [DEMOGRAPHIC_DATA] He Be Making Lemonade"
click at [345, 287] on input "My [DEMOGRAPHIC_DATA] He Be Making Lemonade" at bounding box center [412, 285] width 261 height 23
click at [367, 287] on input "MyJesus He Be Making Lemonade" at bounding box center [412, 285] width 261 height 23
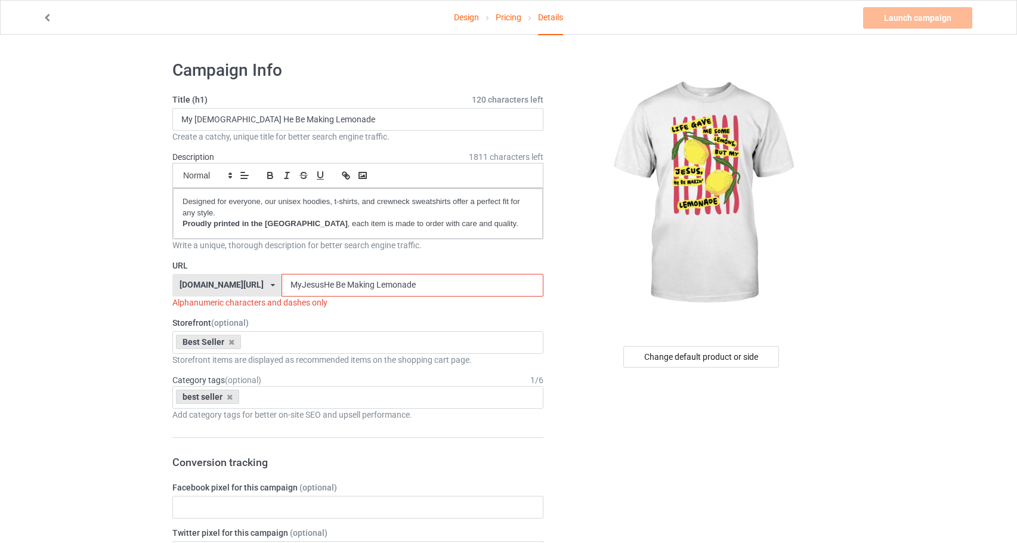
click at [377, 287] on input "MyJesusHe Be Making Lemonade" at bounding box center [412, 285] width 261 height 23
click at [389, 283] on input "MyJesusHeBe Making Lemonade" at bounding box center [412, 285] width 261 height 23
click at [415, 286] on input "MyJesusHeBeMaking Lemonade" at bounding box center [412, 285] width 261 height 23
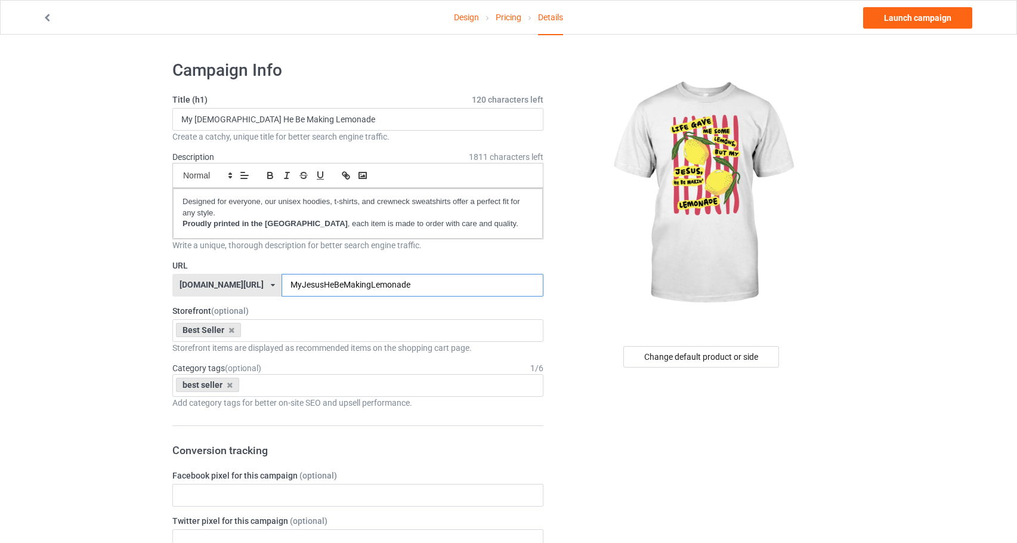
click at [412, 287] on input "MyJesusHeBeMakingLemonade" at bounding box center [412, 285] width 261 height 23
click at [498, 283] on input "MyJesusHeBeMakinLemonade" at bounding box center [412, 285] width 261 height 23
type input "MyJesusHeBeMakinLemonade"
click at [461, 17] on link "Design" at bounding box center [466, 17] width 25 height 33
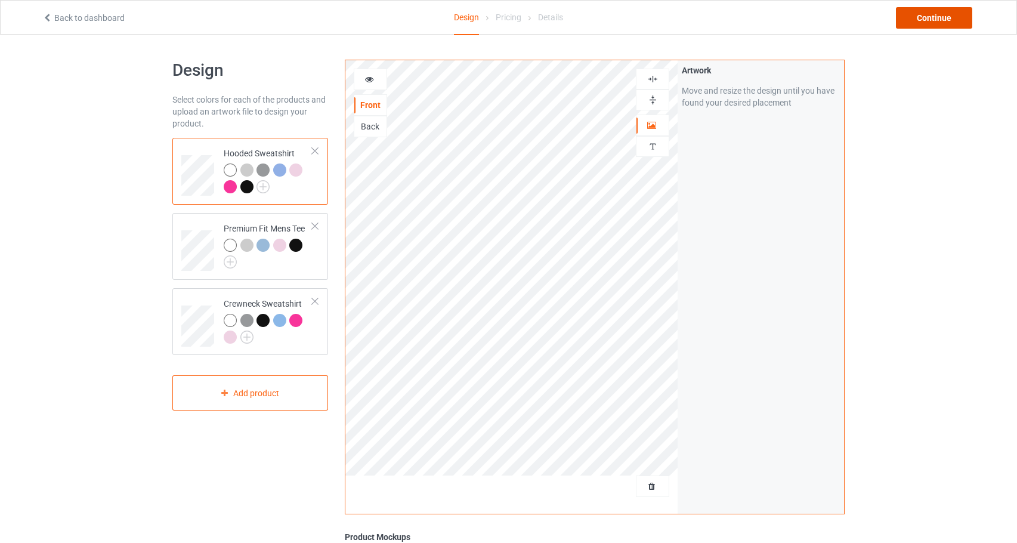
click at [926, 19] on div "Continue" at bounding box center [934, 17] width 76 height 21
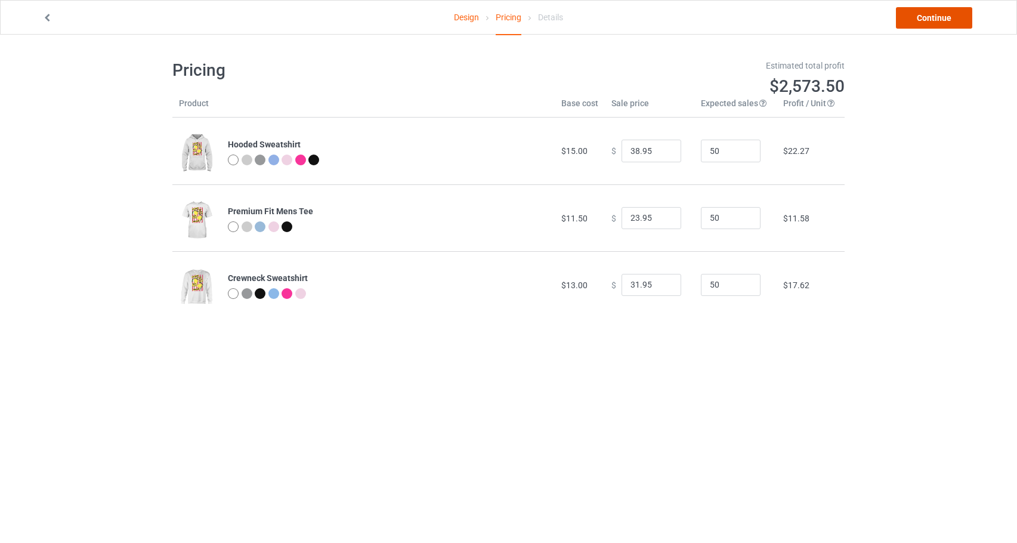
click at [935, 24] on link "Continue" at bounding box center [934, 17] width 76 height 21
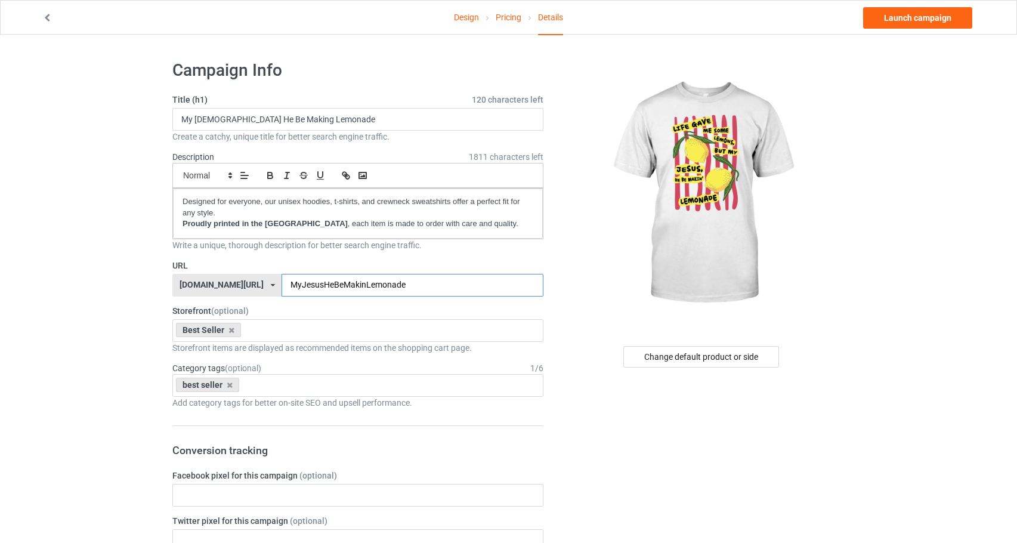
click at [407, 288] on input "MyJesusHeBeMakinLemonade" at bounding box center [412, 285] width 261 height 23
type input "MyJesusHeBeMakingLemonade"
click at [927, 20] on link "Launch campaign" at bounding box center [917, 17] width 109 height 21
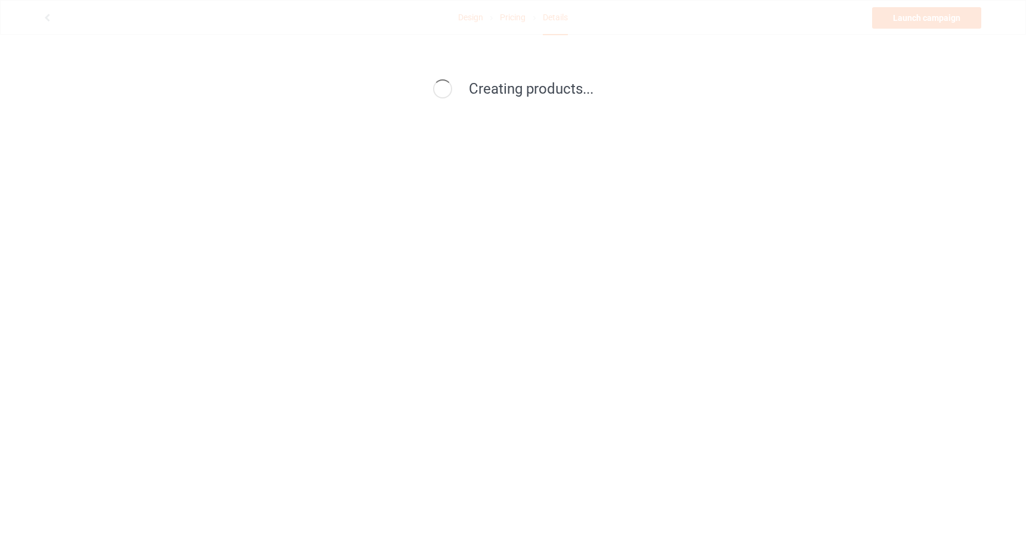
drag, startPoint x: 537, startPoint y: 51, endPoint x: 671, endPoint y: 116, distance: 148.9
click at [562, 82] on div "Creating products..." at bounding box center [513, 271] width 1026 height 543
